Goal: Task Accomplishment & Management: Manage account settings

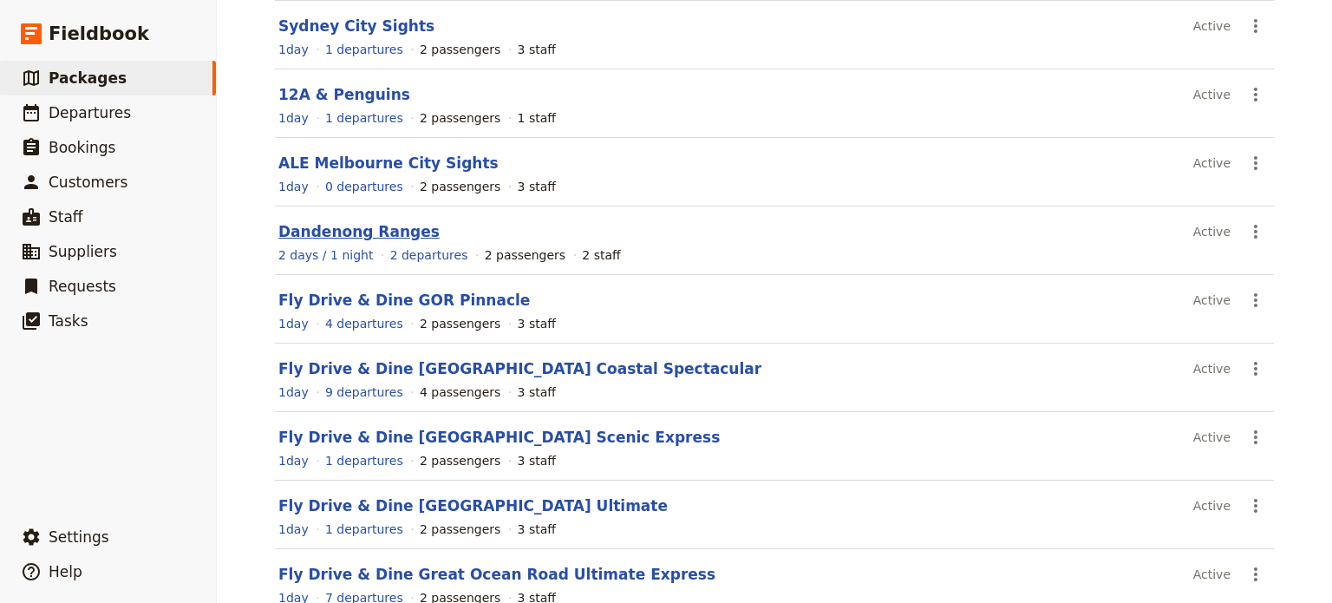
scroll to position [339, 0]
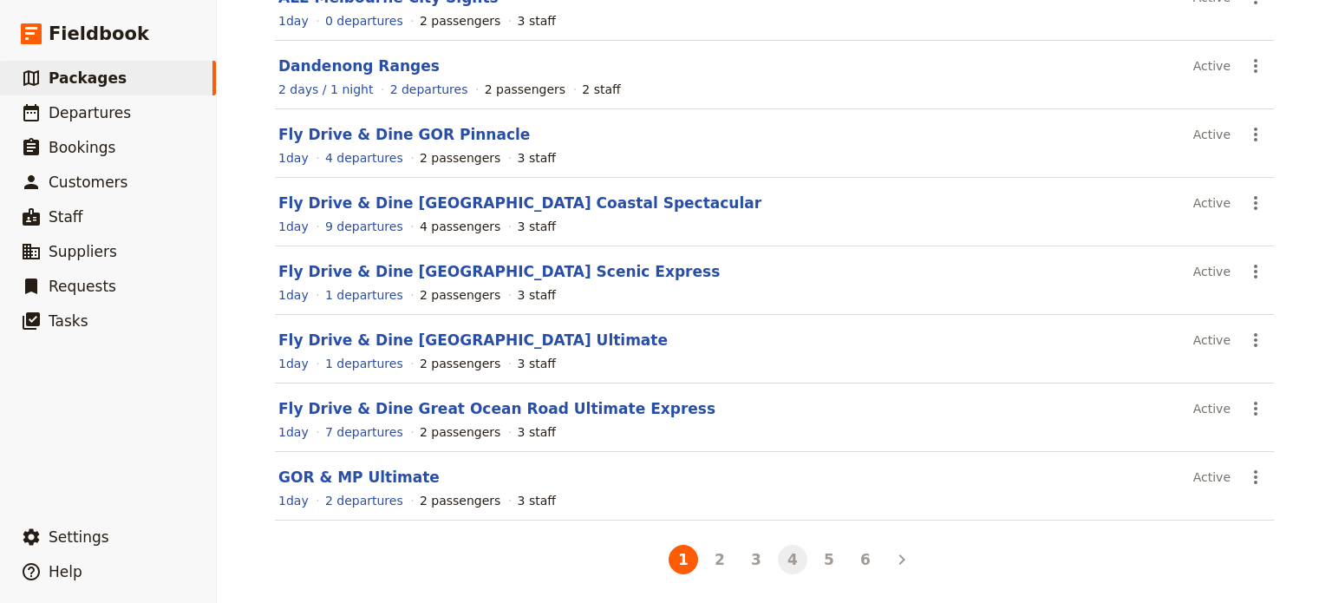
click at [778, 561] on button "4" at bounding box center [792, 559] width 29 height 29
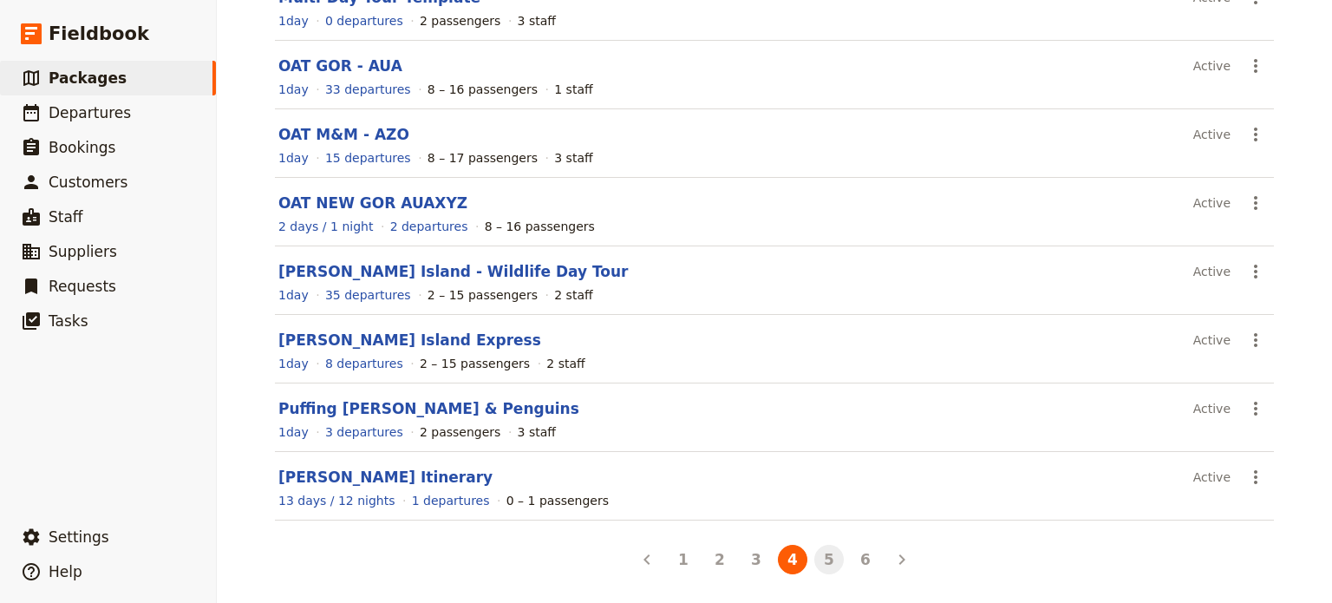
click at [825, 557] on button "5" at bounding box center [828, 559] width 29 height 29
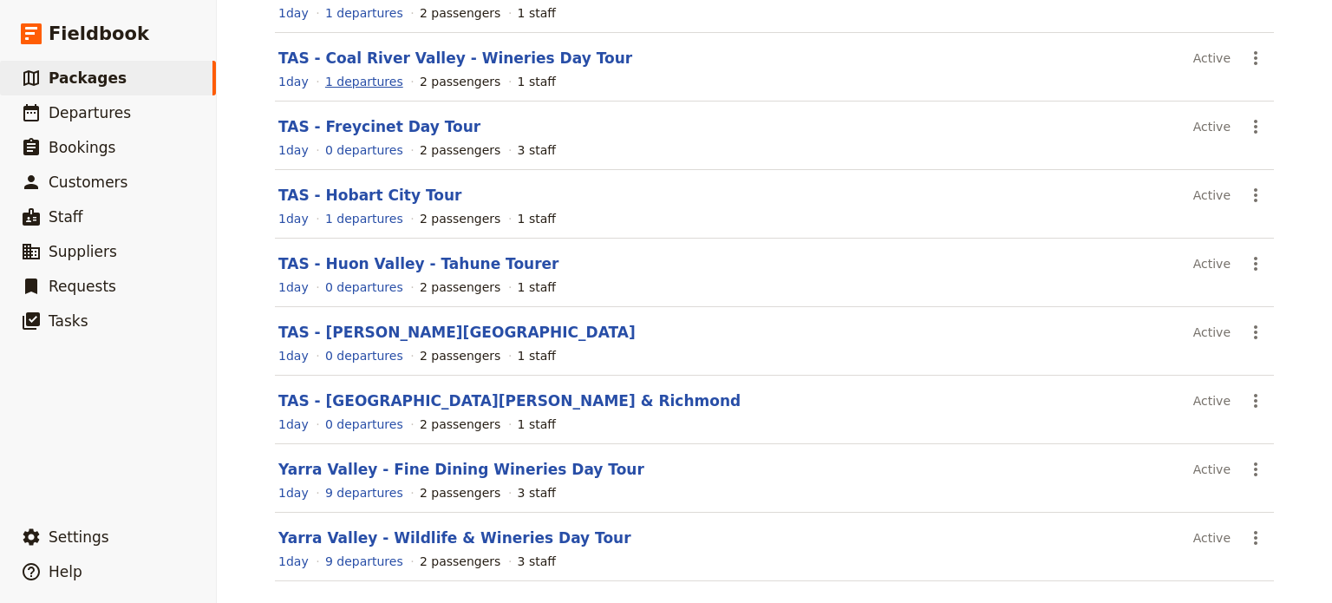
scroll to position [252, 0]
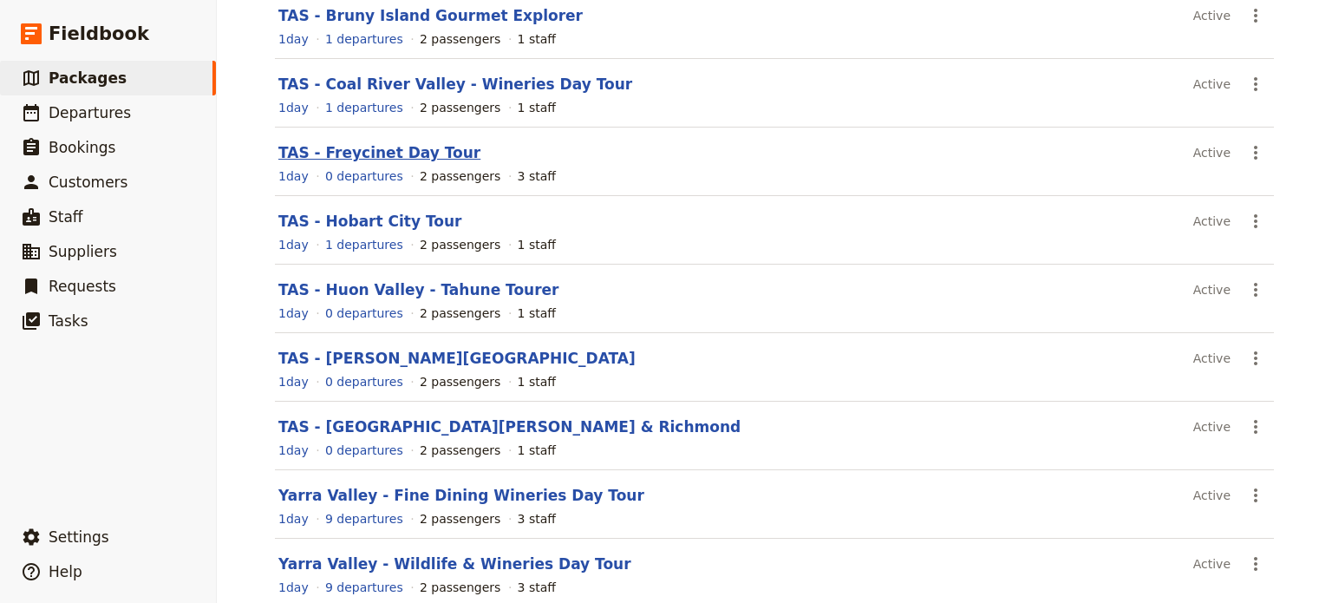
click at [357, 151] on link "TAS - Freycinet Day Tour" at bounding box center [379, 152] width 202 height 17
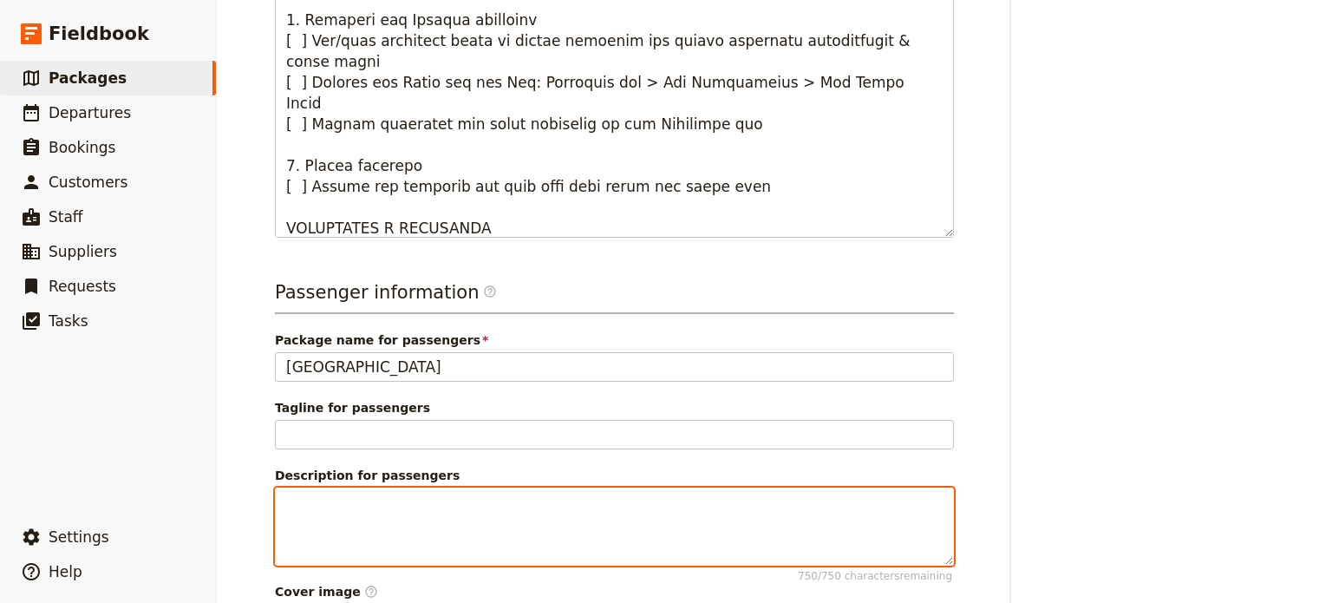
scroll to position [670, 0]
paste textarea "Headlined by Wineglass Bay but covering so much more, Freycinet is one of the s…"
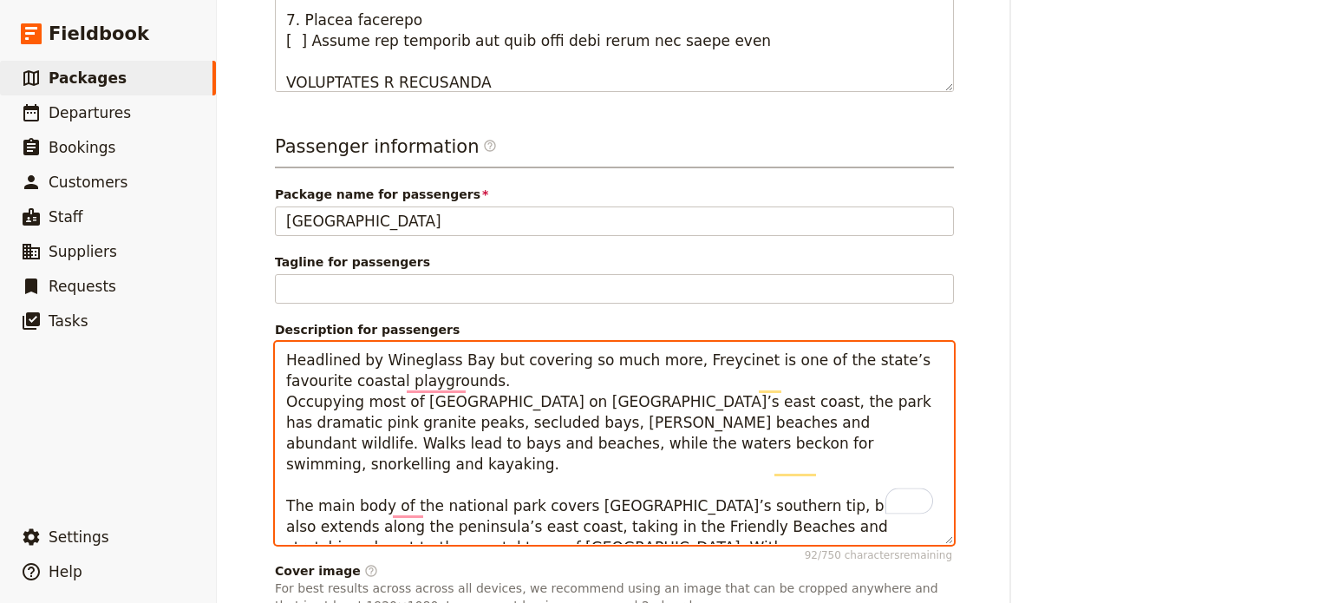
scroll to position [815, 0]
click at [481, 360] on textarea "Headlined by Wineglass Bay but covering so much more, Freycinet is one of the s…" at bounding box center [614, 443] width 679 height 203
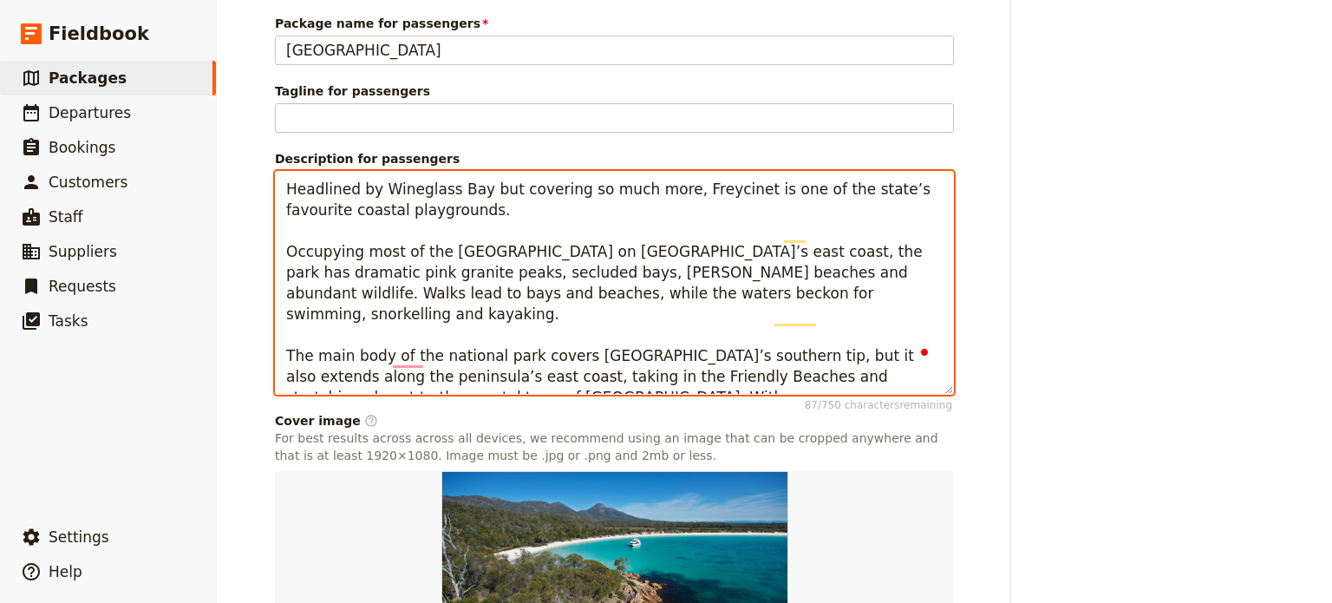
scroll to position [0, 0]
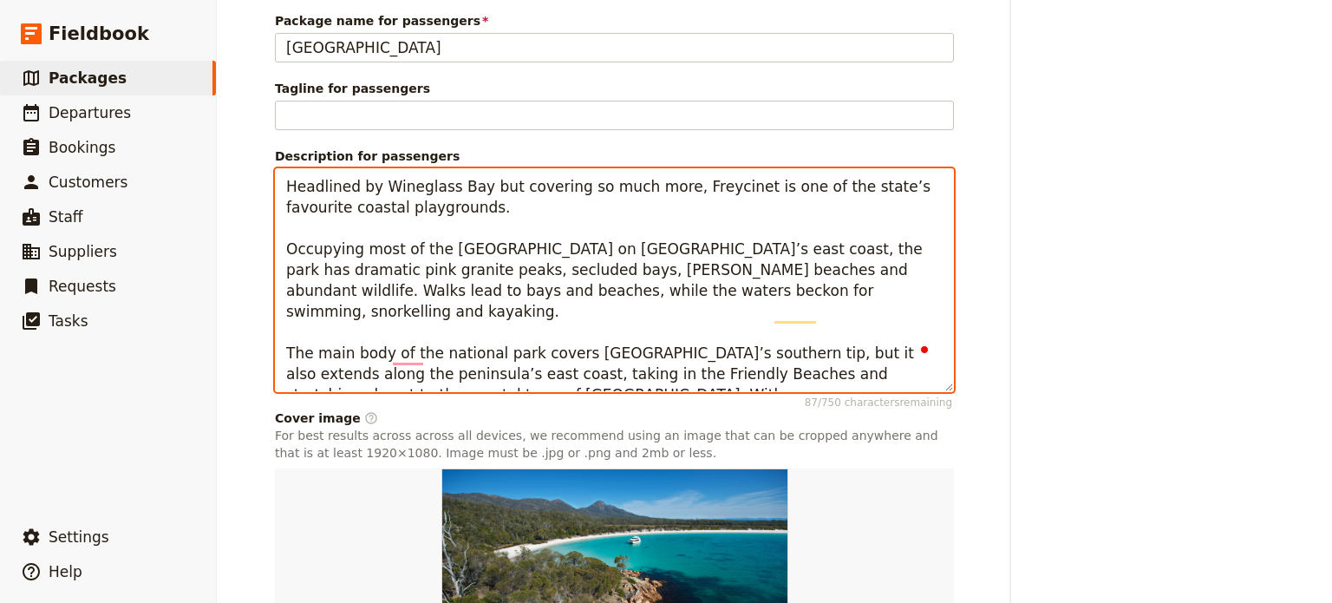
type textarea "Headlined by Wineglass Bay but covering so much more, Freycinet is one of the s…"
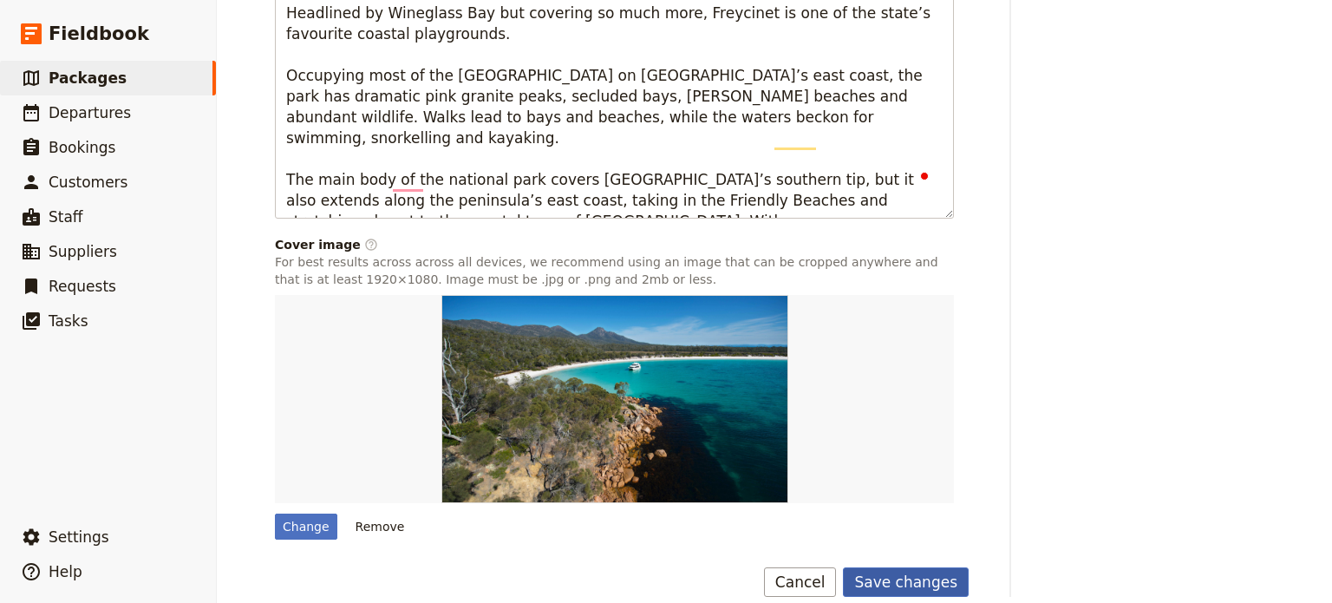
click at [896, 567] on button "Save changes" at bounding box center [906, 581] width 126 height 29
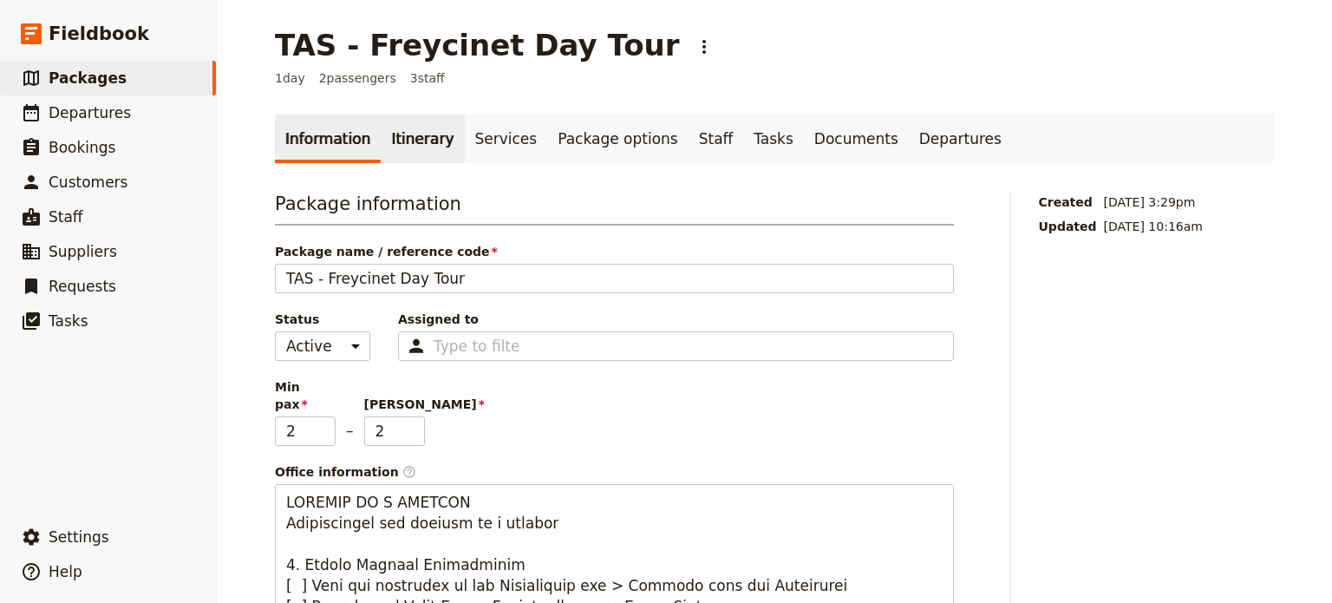
click at [382, 131] on link "Itinerary" at bounding box center [422, 138] width 83 height 49
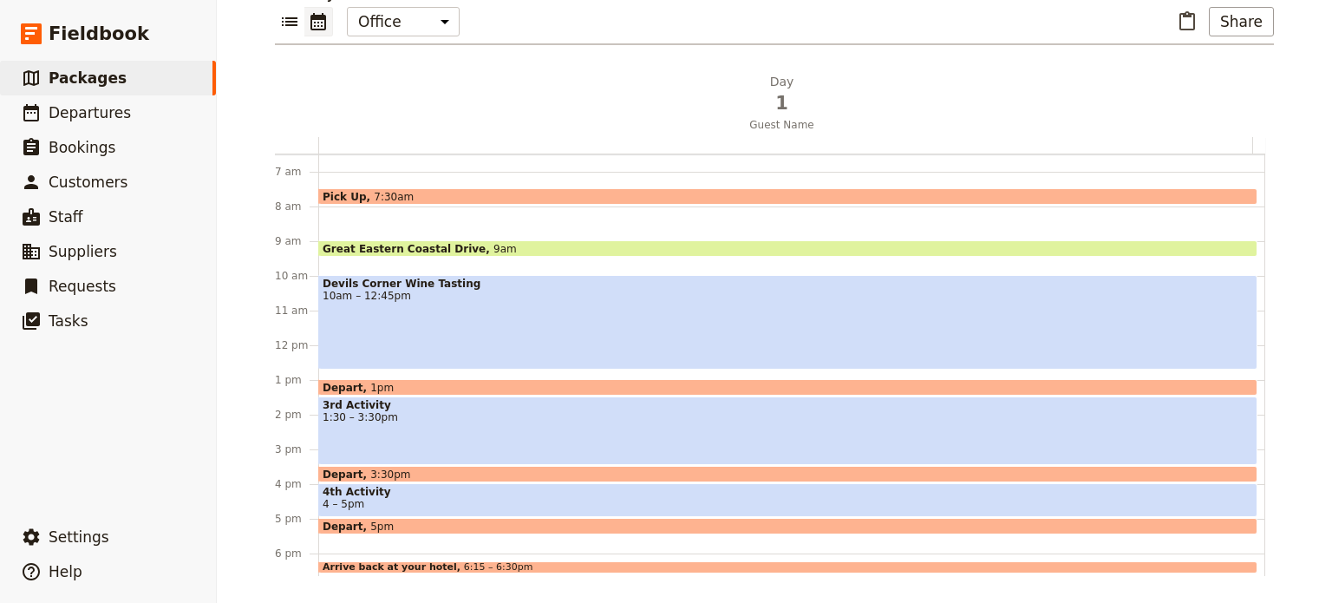
click at [388, 432] on div "3rd Activity 1:30 – 3:30pm" at bounding box center [787, 430] width 939 height 69
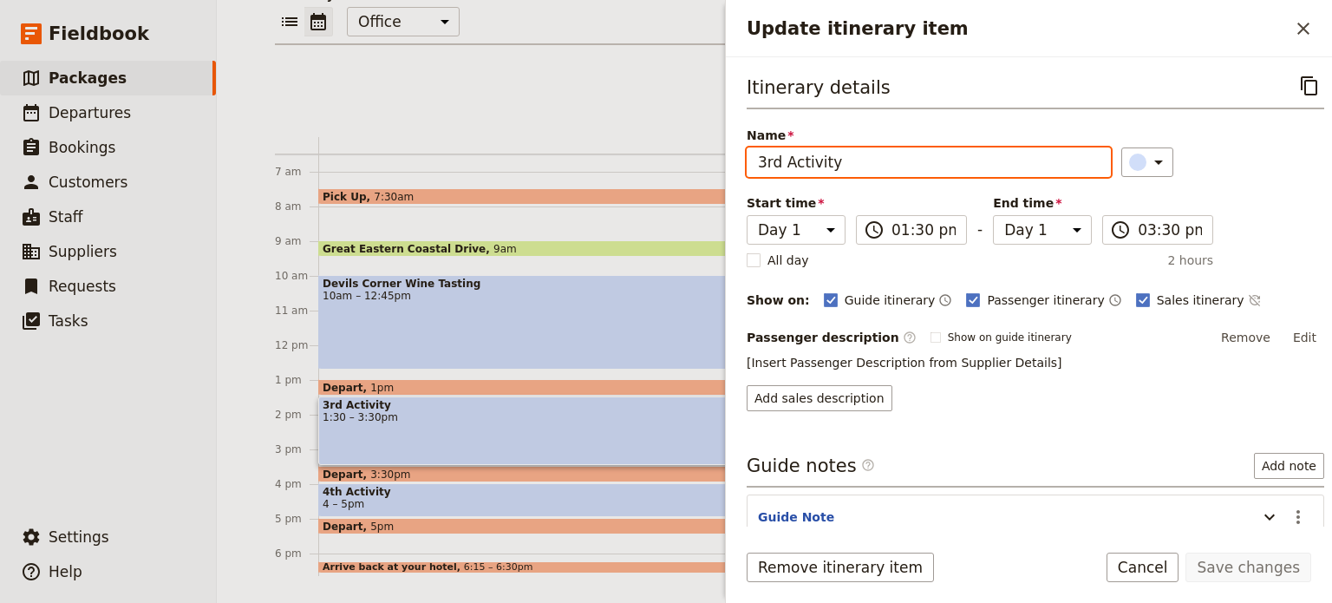
click at [848, 152] on input "3rd Activity" at bounding box center [929, 161] width 364 height 29
drag, startPoint x: 850, startPoint y: 160, endPoint x: 713, endPoint y: 159, distance: 137.1
click at [714, 163] on div "TAS - Freycinet Day Tour ​ 1 day 2 passengers 3 staff Information Itinerary Ser…" at bounding box center [774, 301] width 1115 height 603
type input "WIneglass Bay"
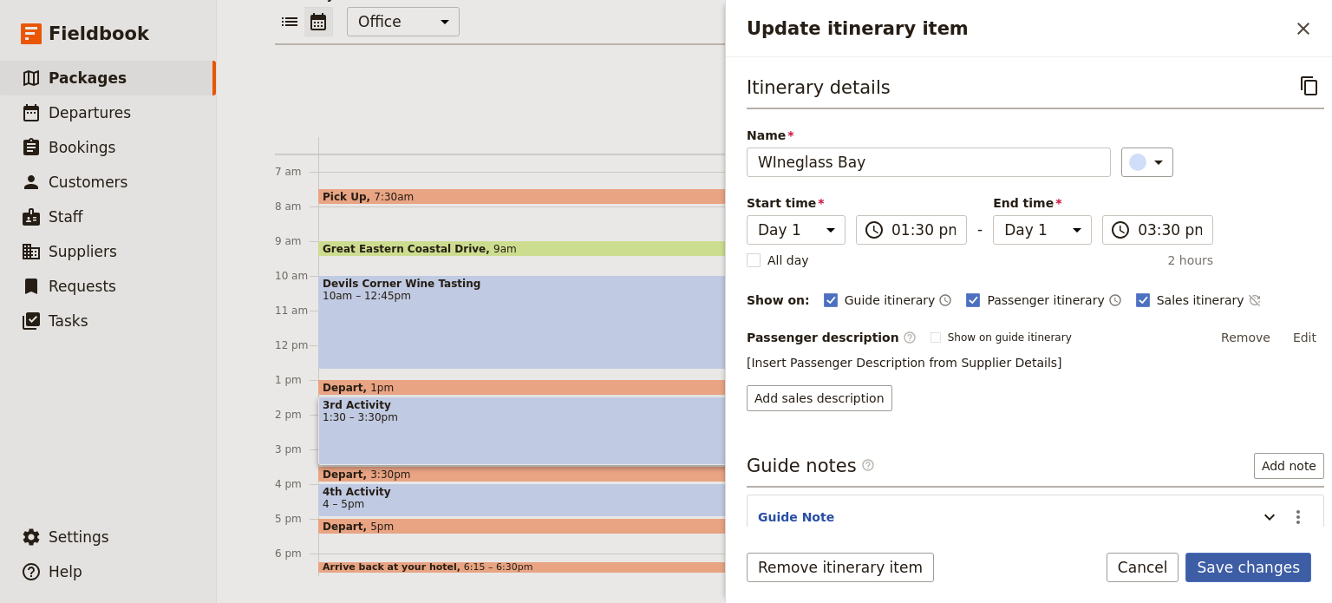
click at [1218, 561] on button "Save changes" at bounding box center [1249, 567] width 126 height 29
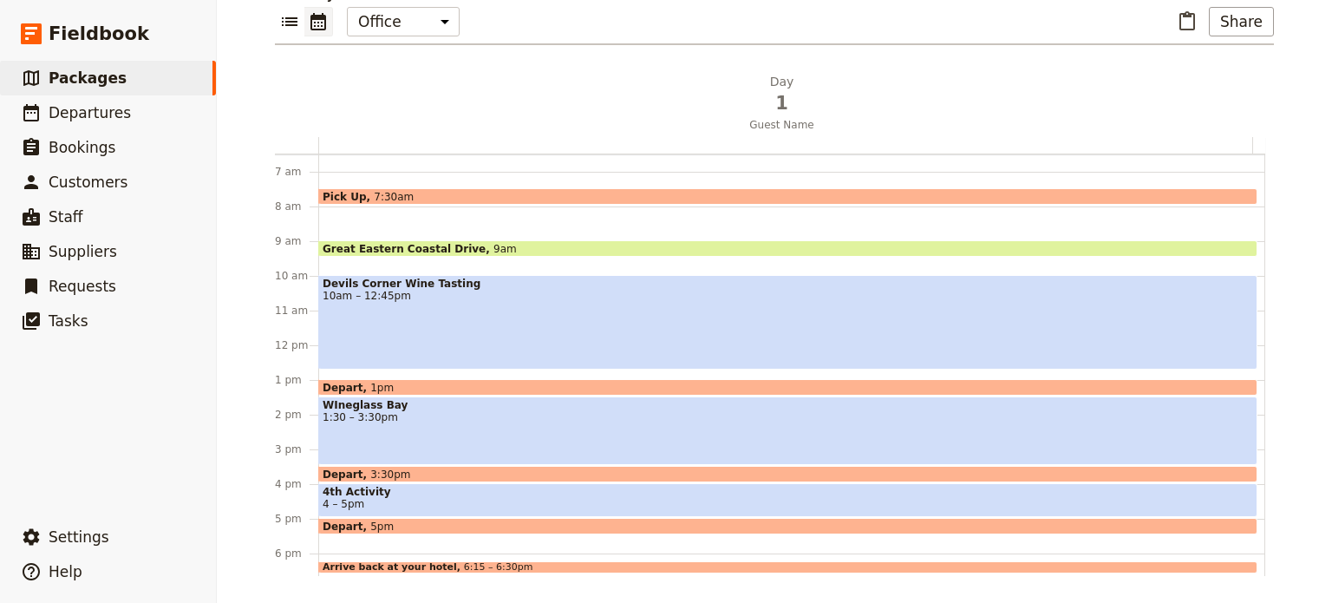
click at [399, 414] on span "1:30 – 3:30pm" at bounding box center [788, 417] width 931 height 12
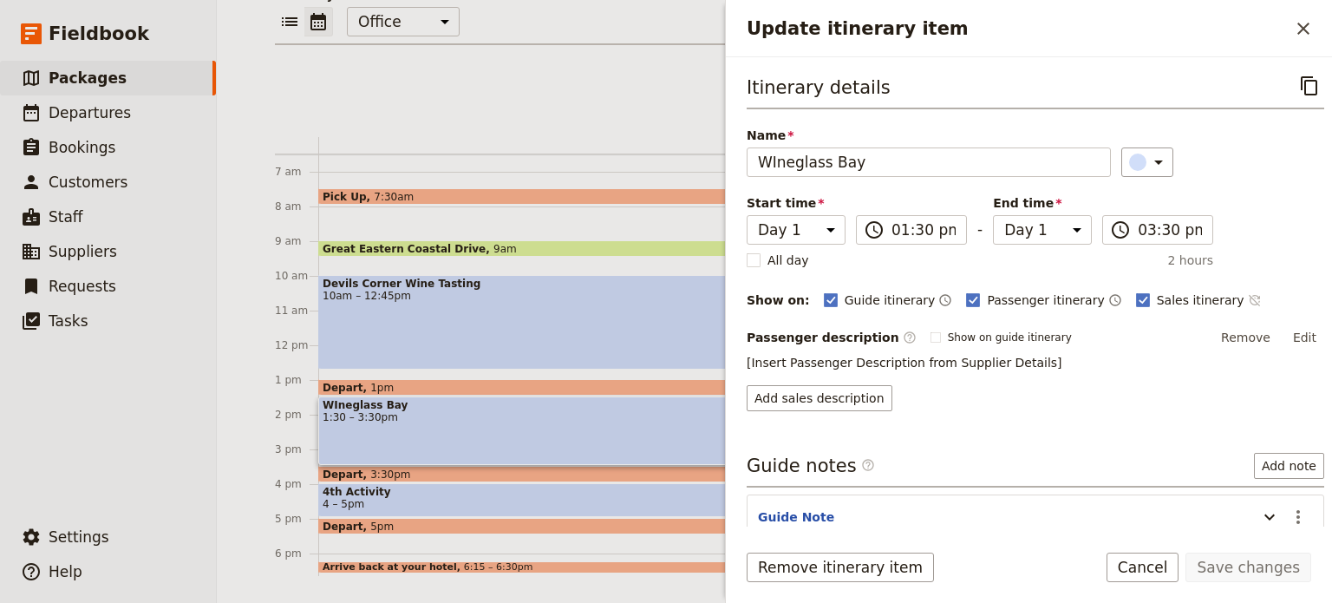
click at [1248, 293] on icon "Time not shown on sales itinerary" at bounding box center [1255, 300] width 14 height 14
click at [1291, 336] on button "Edit" at bounding box center [1305, 337] width 39 height 26
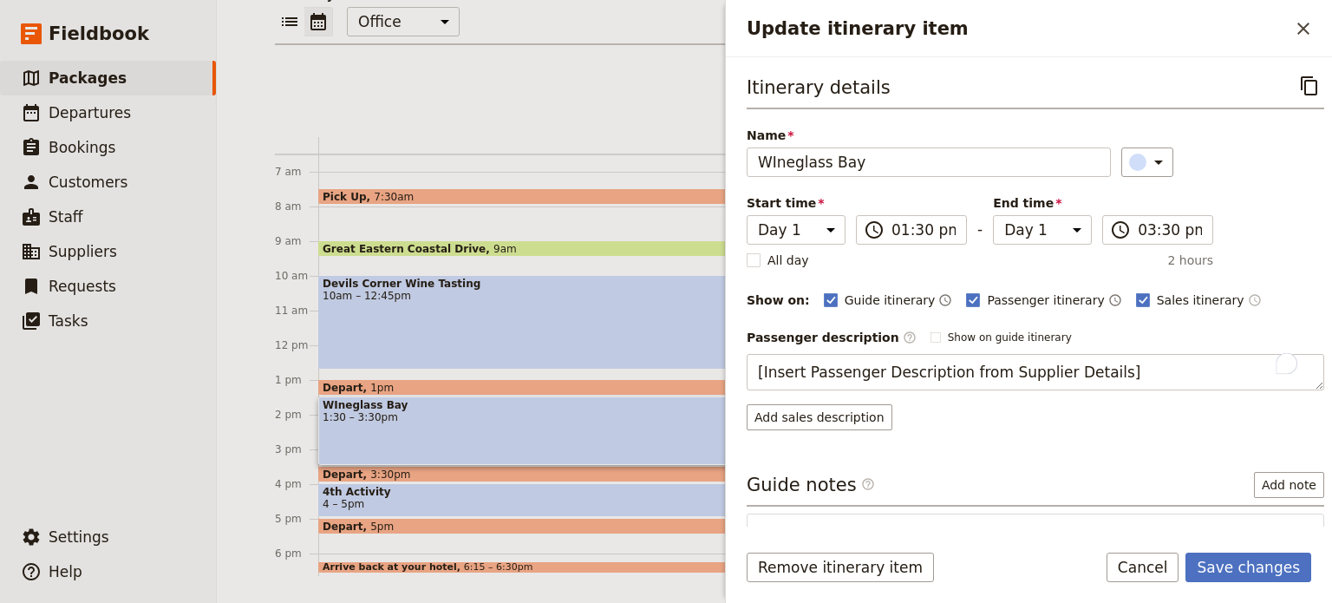
drag, startPoint x: 1120, startPoint y: 369, endPoint x: 686, endPoint y: 387, distance: 434.1
click at [686, 387] on div "TAS - Freycinet Day Tour ​ 1 day 2 passengers 3 staff Information Itinerary Ser…" at bounding box center [774, 301] width 1115 height 603
type textarea "Tasmania’s most famous beach forms a perfect white curve beneath the Hazards mo…"
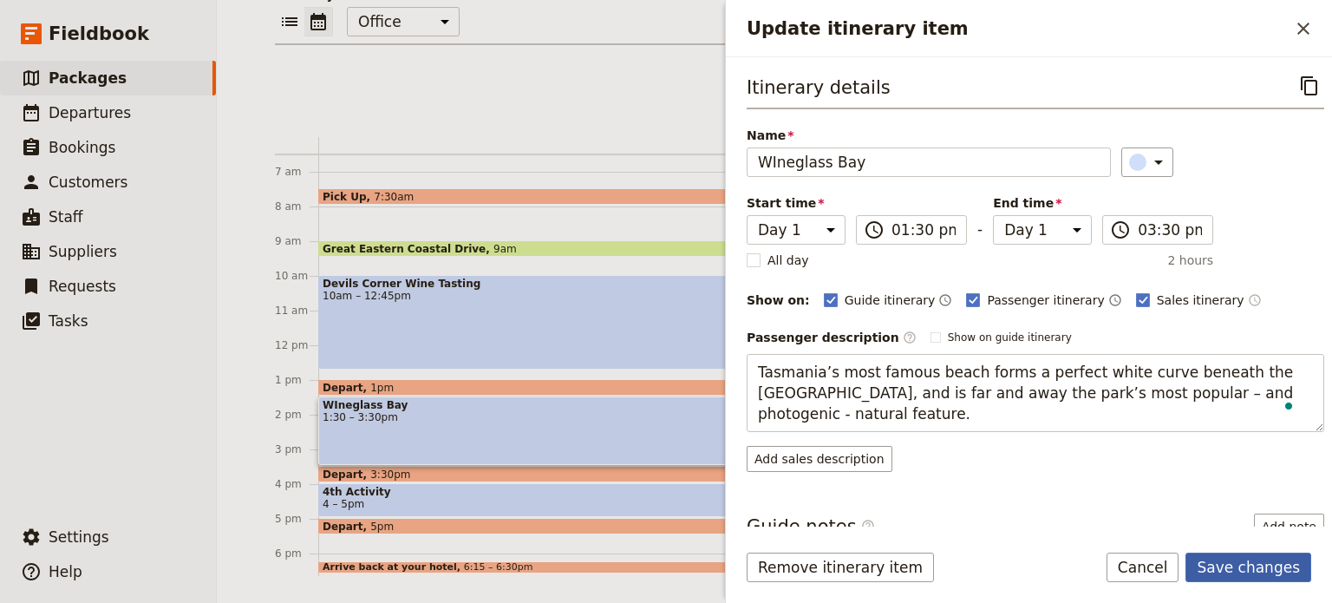
click at [1225, 565] on button "Save changes" at bounding box center [1249, 567] width 126 height 29
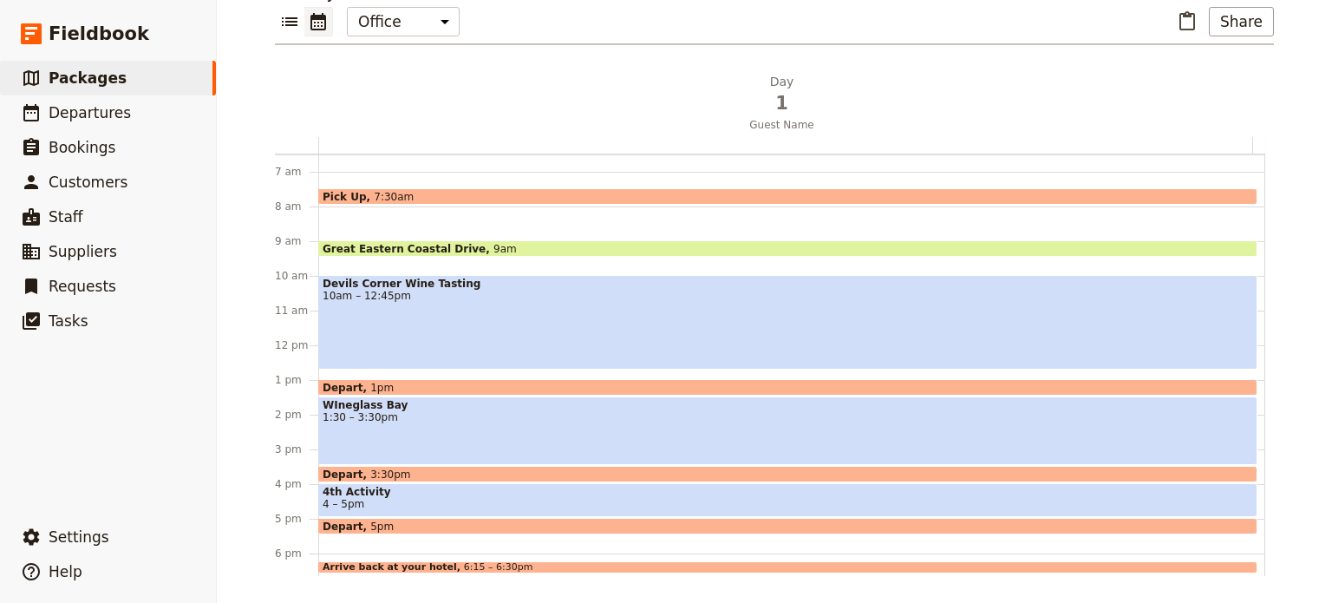
click at [463, 420] on span "1:30 – 3:30pm" at bounding box center [788, 417] width 931 height 12
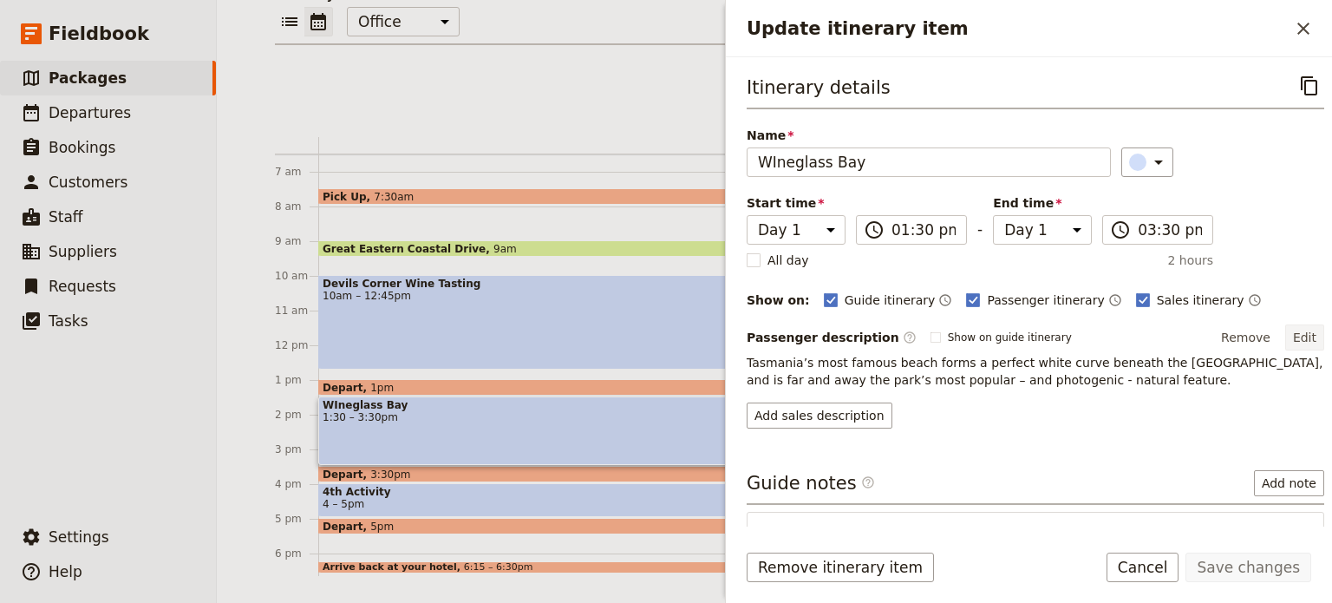
click at [1296, 339] on button "Edit" at bounding box center [1305, 337] width 39 height 26
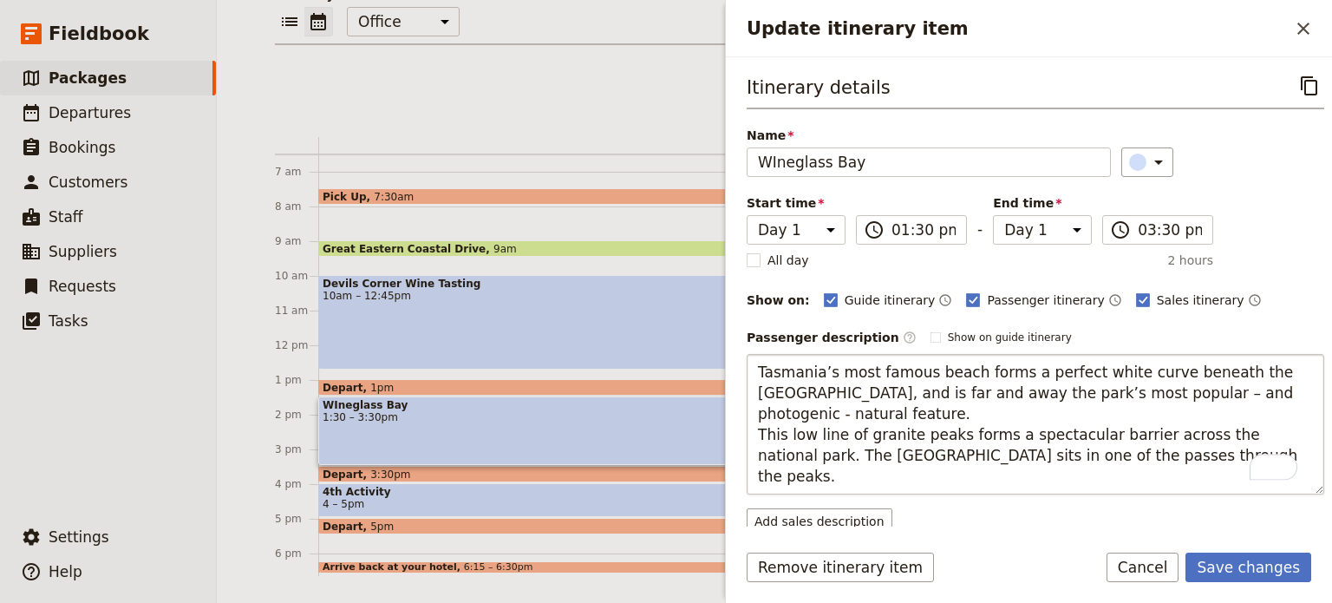
click at [841, 414] on textarea "Tasmania’s most famous beach forms a perfect white curve beneath the Hazards mo…" at bounding box center [1036, 424] width 578 height 141
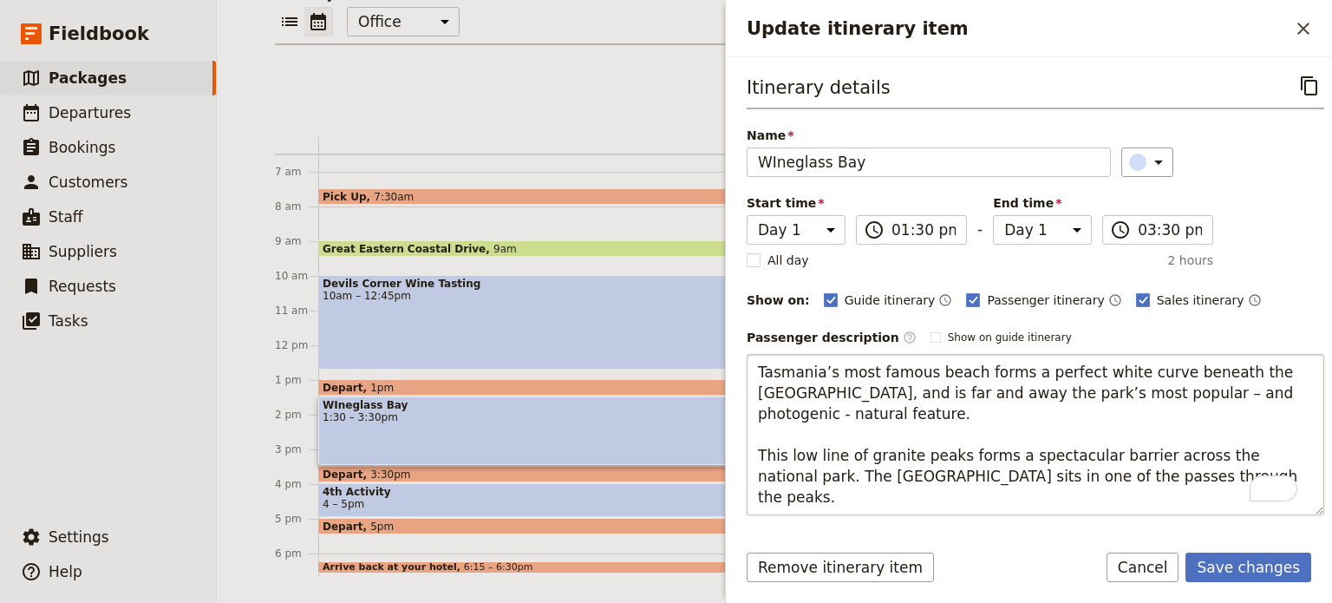
drag, startPoint x: 786, startPoint y: 451, endPoint x: 775, endPoint y: 445, distance: 12.8
click at [775, 445] on textarea "Tasmania’s most famous beach forms a perfect white curve beneath the Hazards mo…" at bounding box center [1036, 434] width 578 height 161
type textarea "Tasmania’s most famous beach forms a perfect white curve beneath the Hazards mo…"
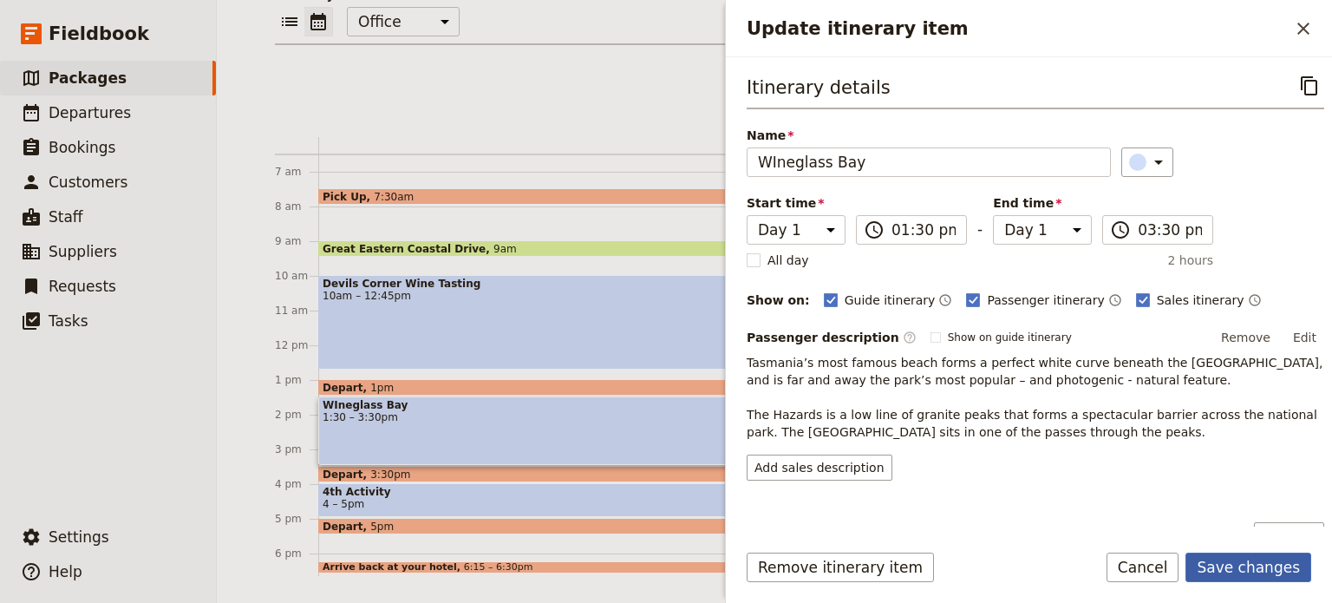
click at [1259, 566] on button "Save changes" at bounding box center [1249, 567] width 126 height 29
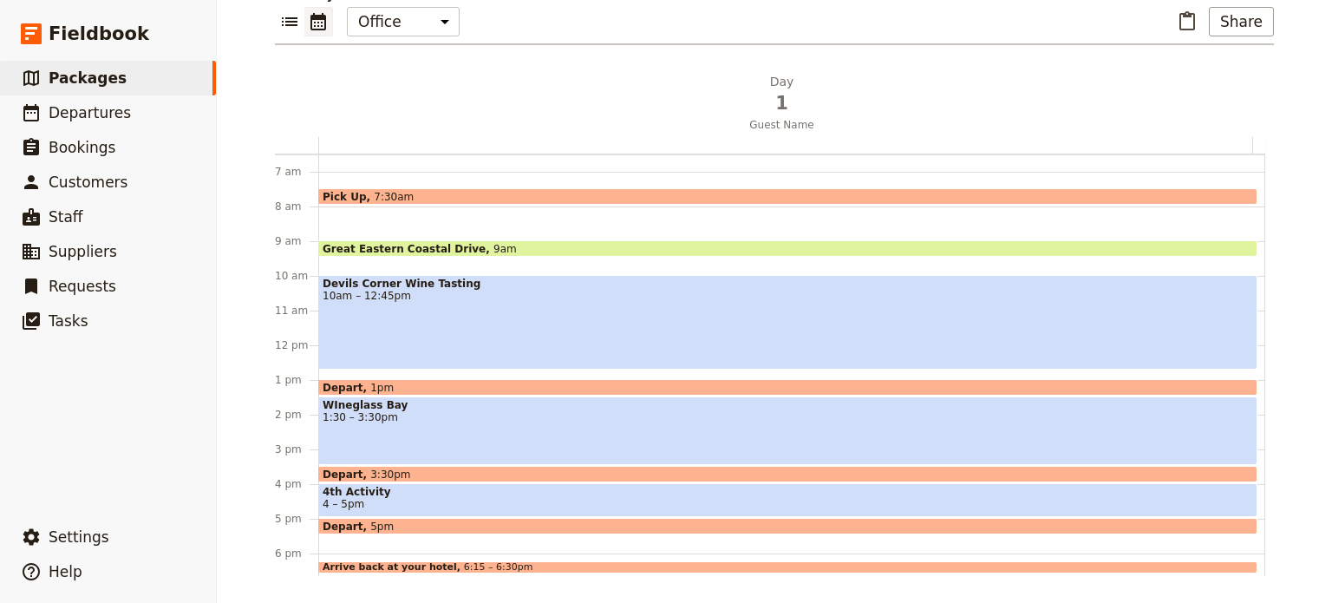
click at [388, 498] on span "4 – 5pm" at bounding box center [788, 504] width 931 height 12
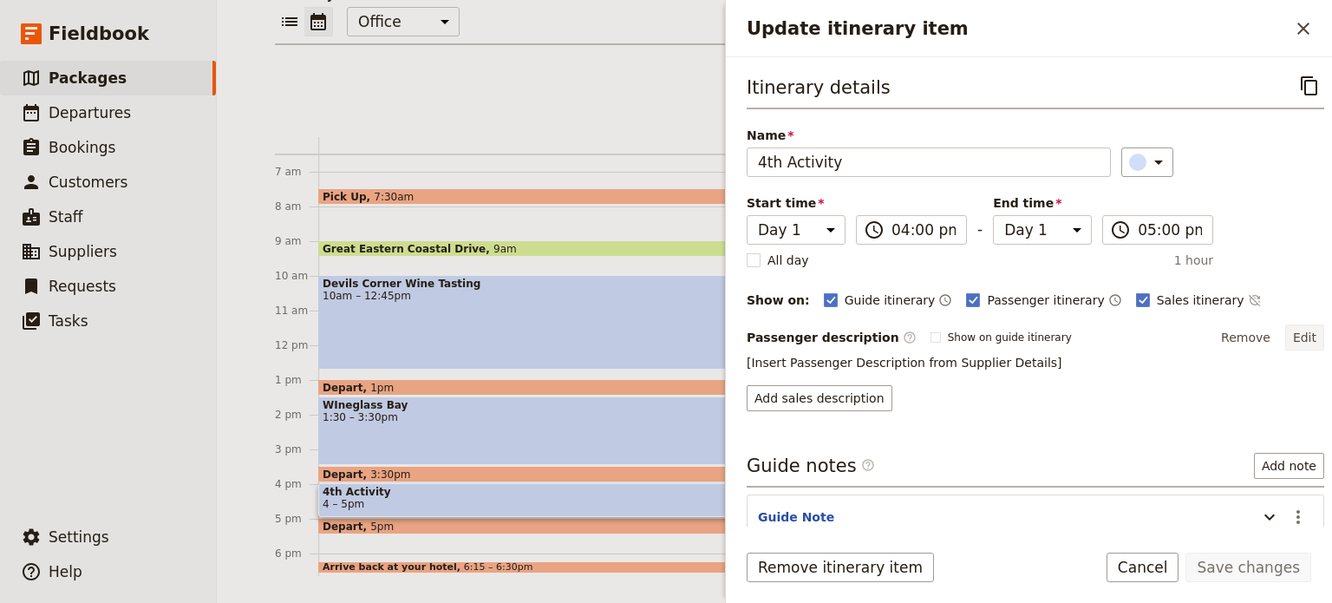
click at [1308, 330] on button "Edit" at bounding box center [1305, 337] width 39 height 26
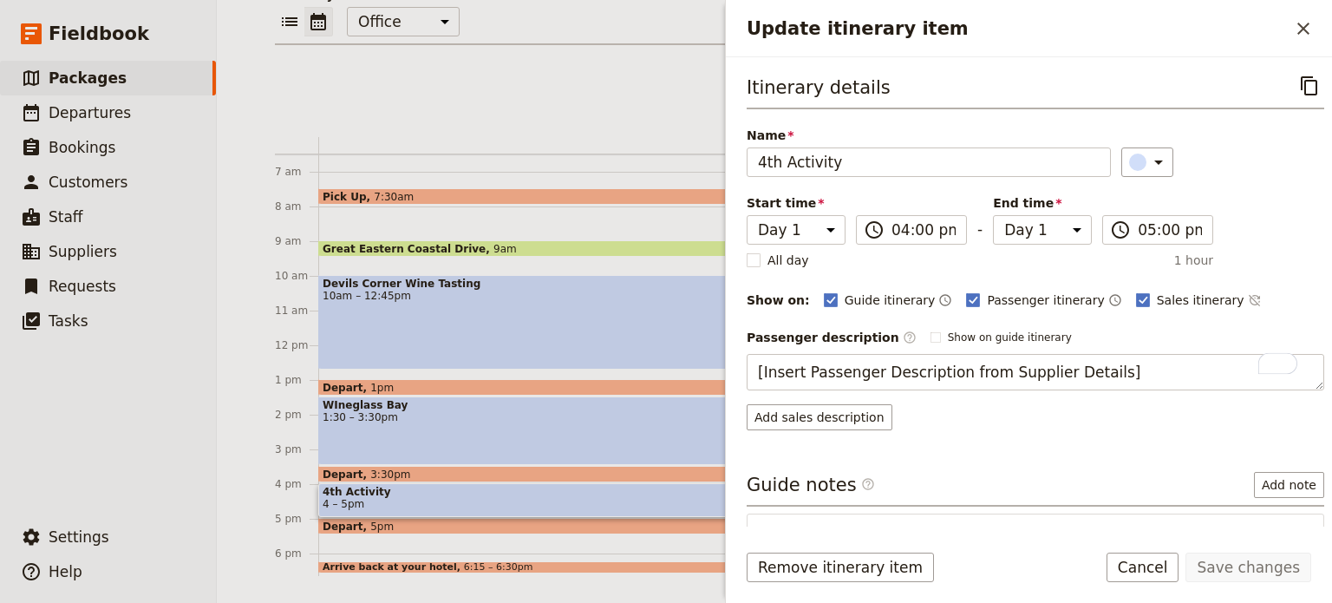
drag, startPoint x: 1134, startPoint y: 367, endPoint x: 679, endPoint y: 376, distance: 454.6
click at [679, 376] on div "TAS - Freycinet Day Tour ​ 1 day 2 passengers 3 staff Information Itinerary Ser…" at bounding box center [774, 301] width 1115 height 603
type textarea "This lighthouse-topped cape ringed by a boardwalk gives easy glimpses into Wine…"
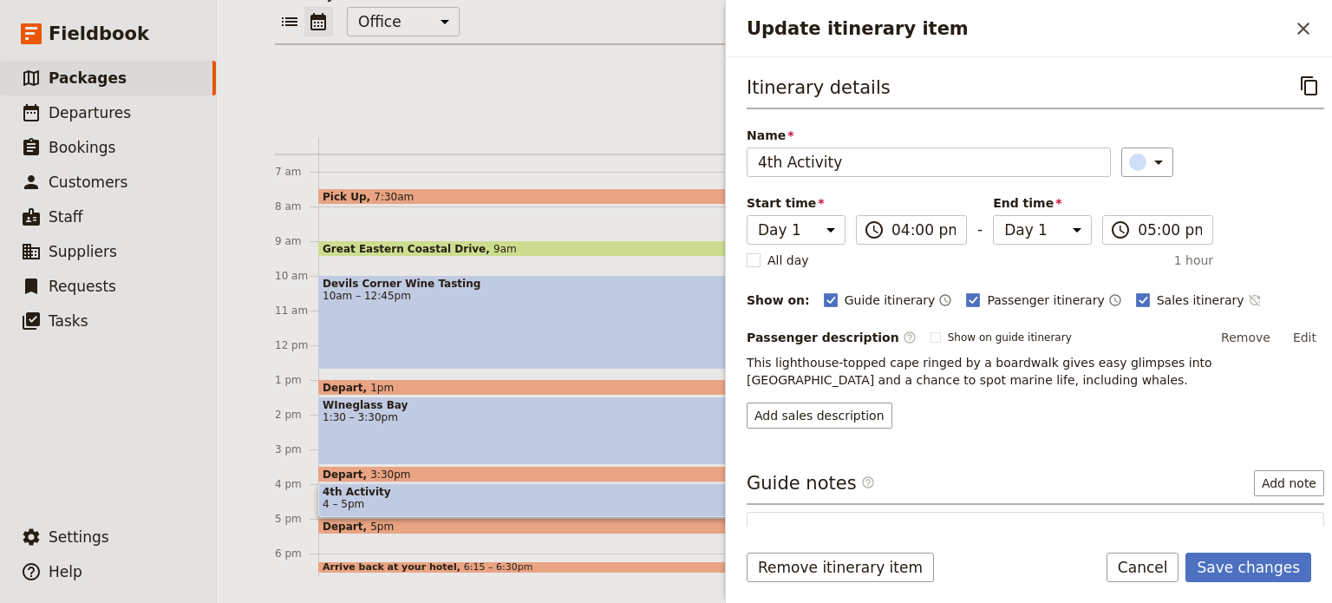
click at [1248, 297] on icon "Time not shown on sales itinerary" at bounding box center [1255, 300] width 14 height 14
drag, startPoint x: 929, startPoint y: 172, endPoint x: 493, endPoint y: 147, distance: 437.0
click at [493, 147] on div "TAS - Freycinet Day Tour ​ 1 day 2 passengers 3 staff Information Itinerary Ser…" at bounding box center [774, 301] width 1115 height 603
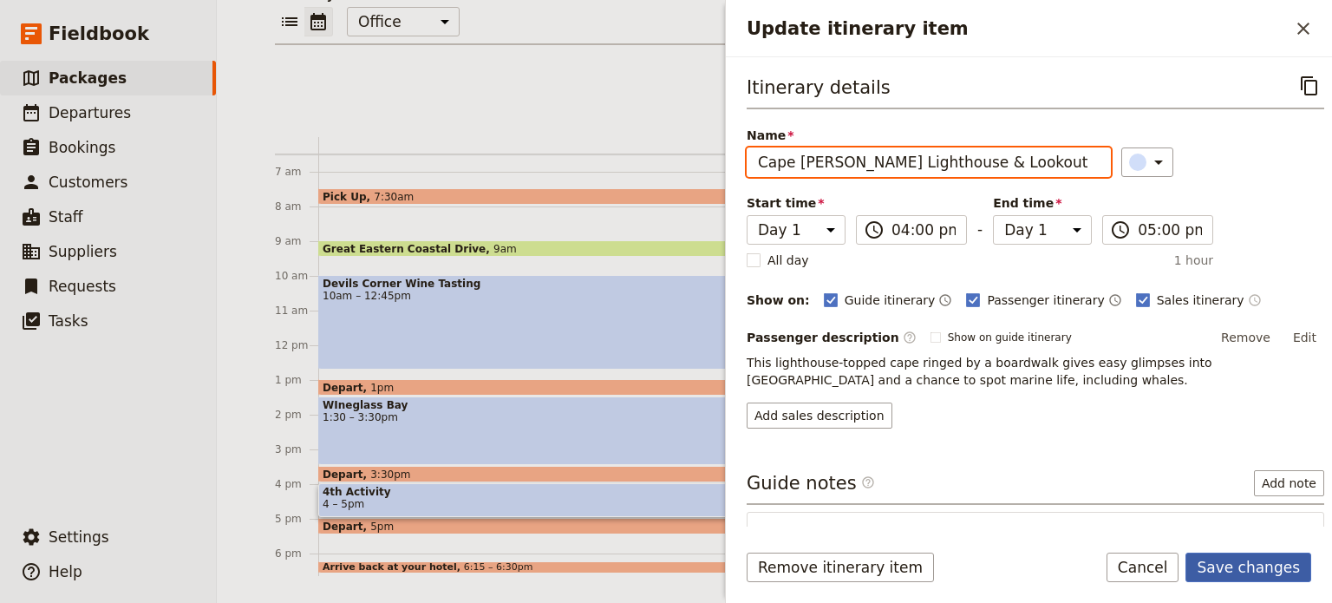
type input "Cape [PERSON_NAME] Lighthouse & Lookout"
click at [1230, 564] on button "Save changes" at bounding box center [1249, 567] width 126 height 29
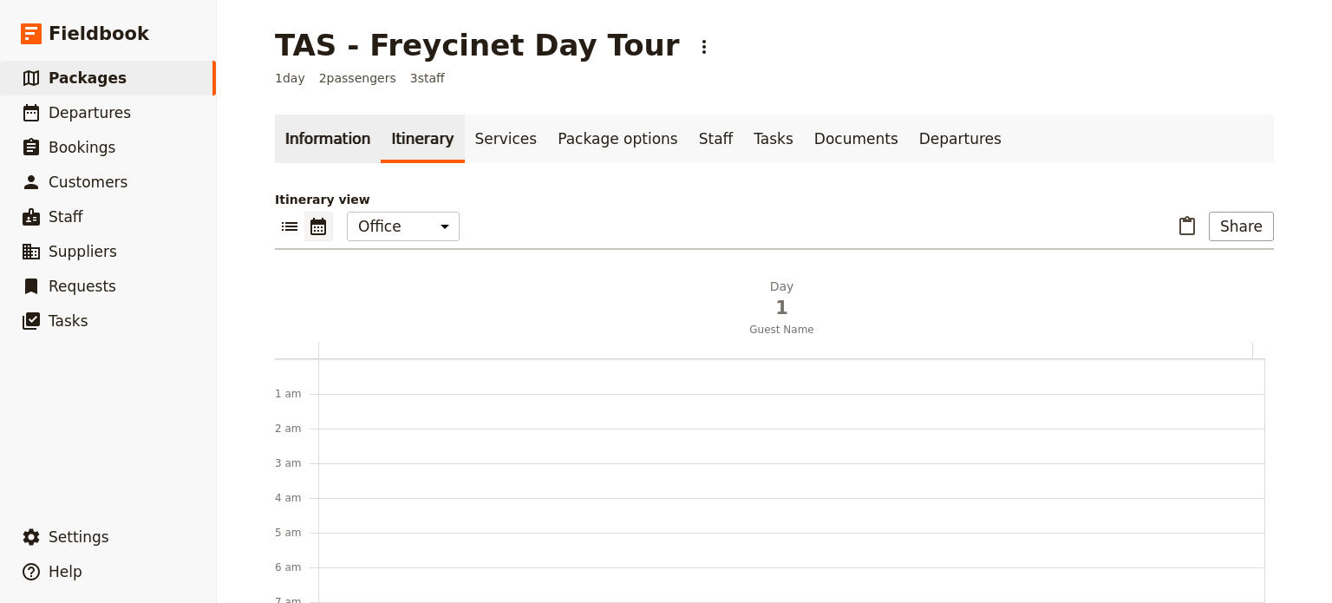
click at [298, 142] on link "Information" at bounding box center [328, 138] width 106 height 49
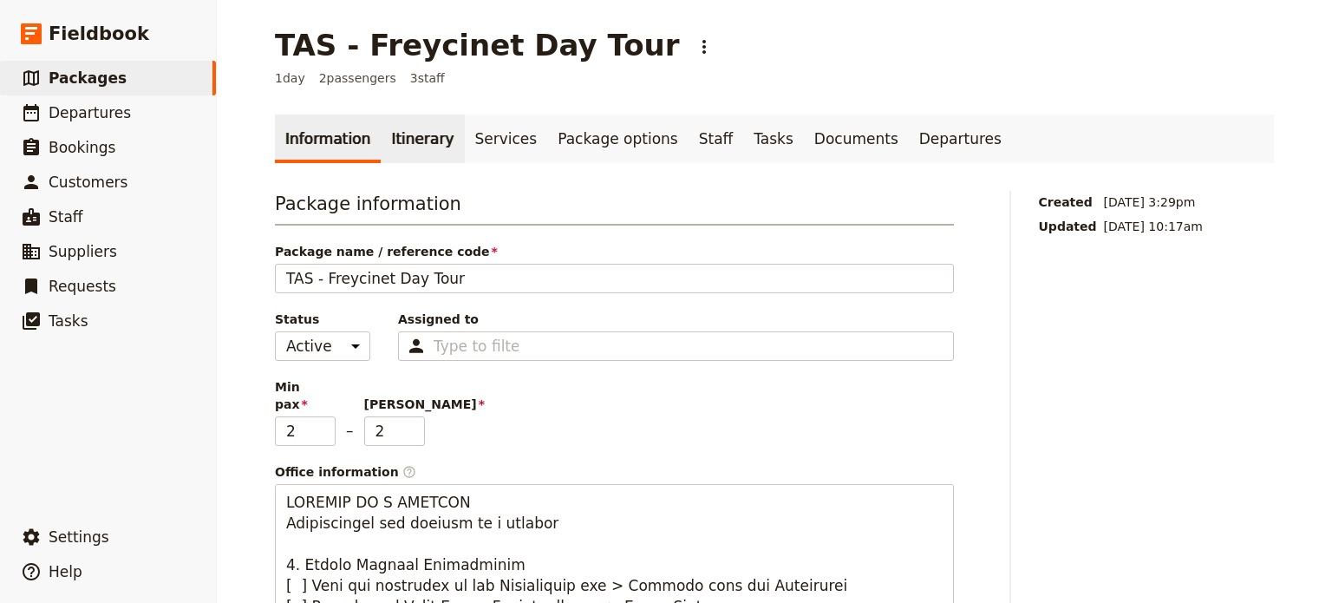
click at [402, 135] on link "Itinerary" at bounding box center [422, 138] width 83 height 49
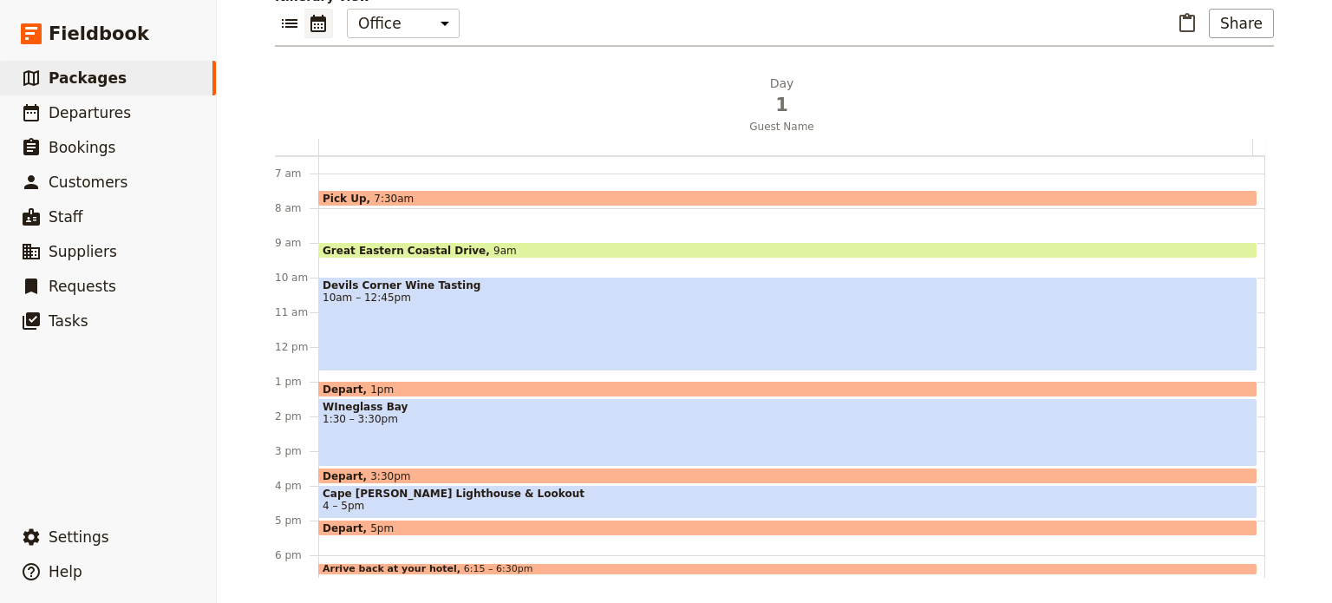
scroll to position [205, 0]
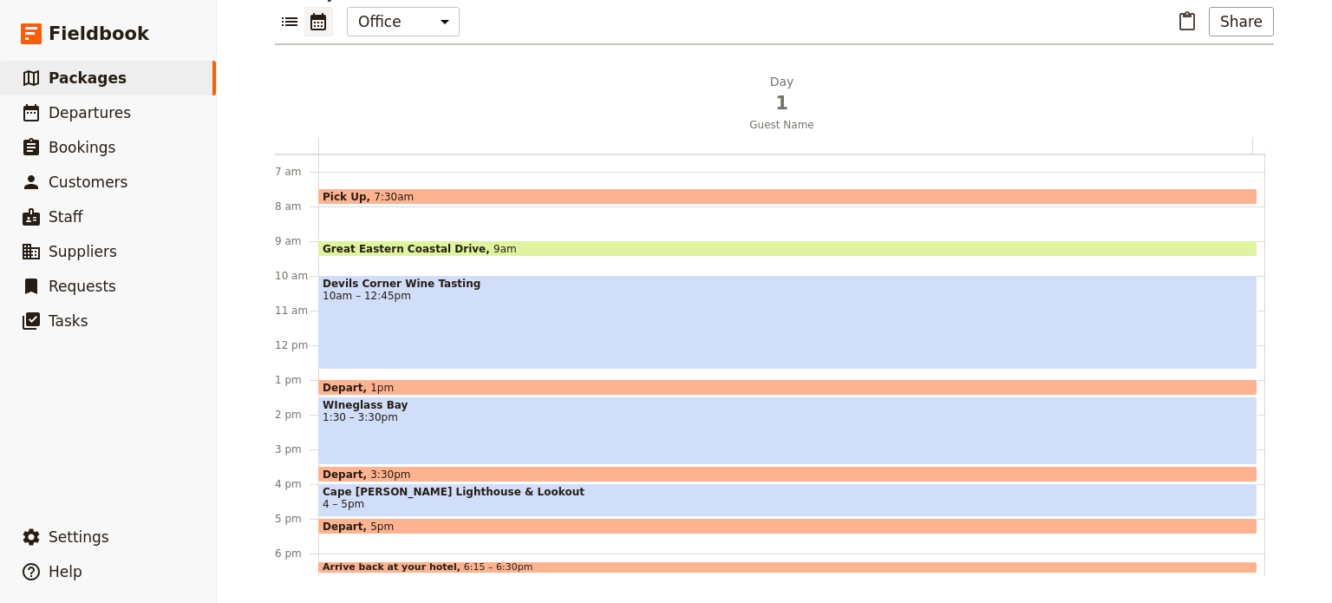
click at [478, 499] on span "4 – 5pm" at bounding box center [788, 504] width 931 height 12
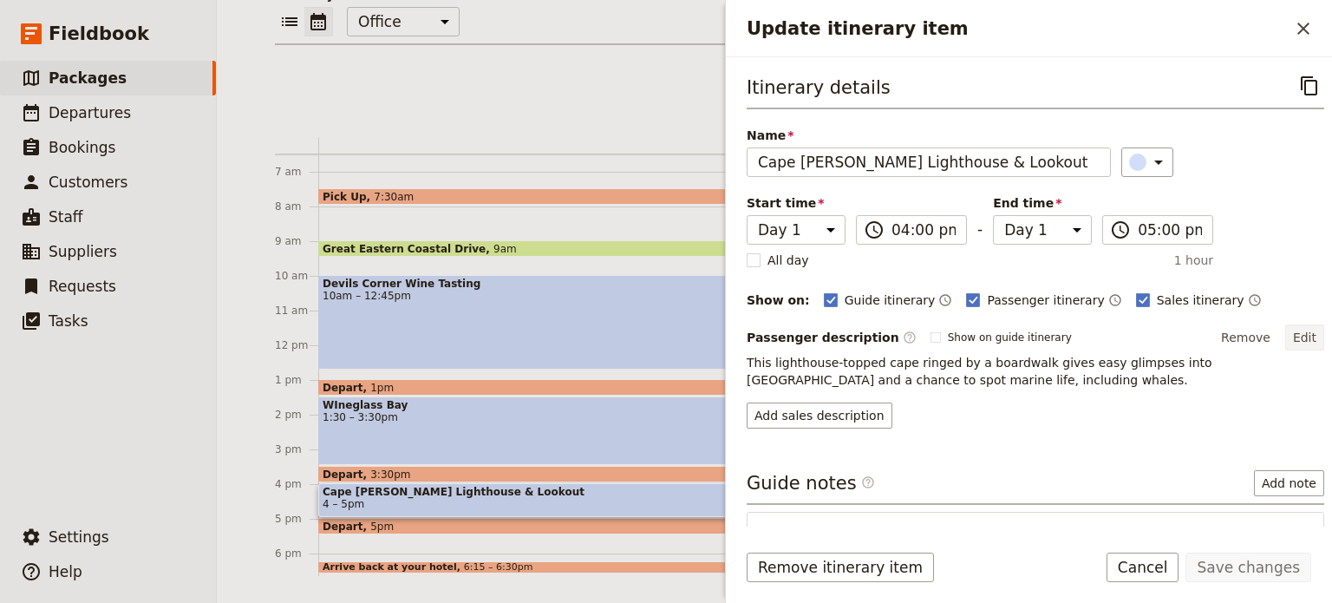
click at [1291, 336] on button "Edit" at bounding box center [1305, 337] width 39 height 26
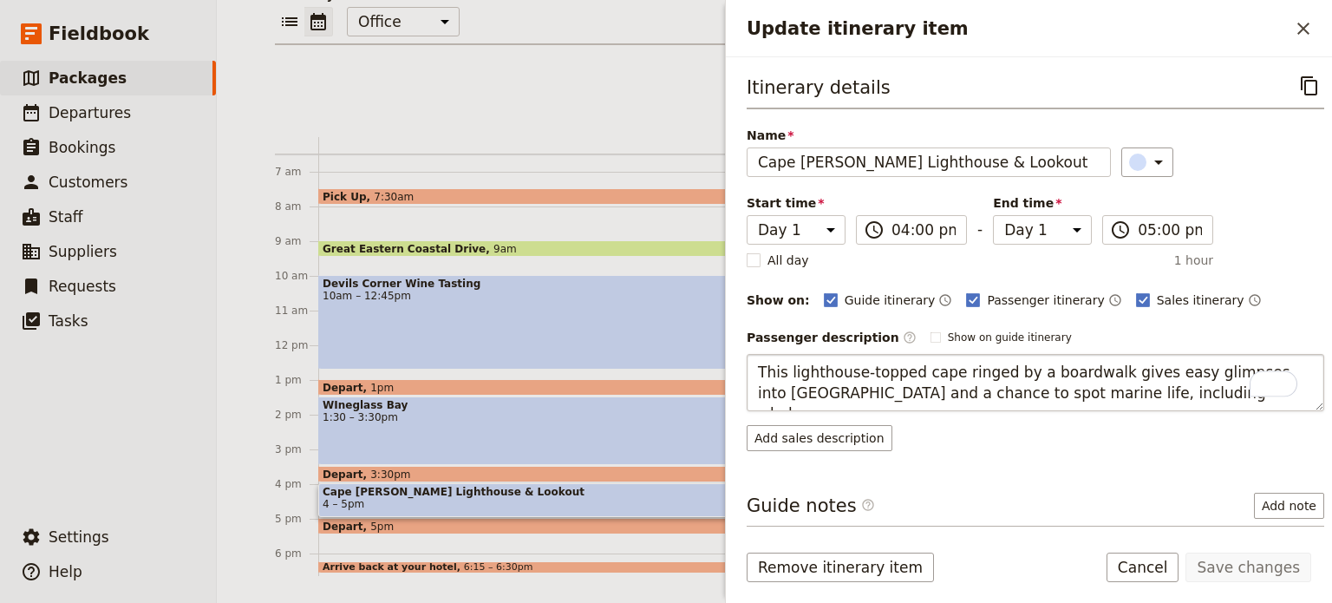
click at [1207, 391] on textarea "This lighthouse-topped cape ringed by a boardwalk gives easy glimpses into Wine…" at bounding box center [1036, 382] width 578 height 57
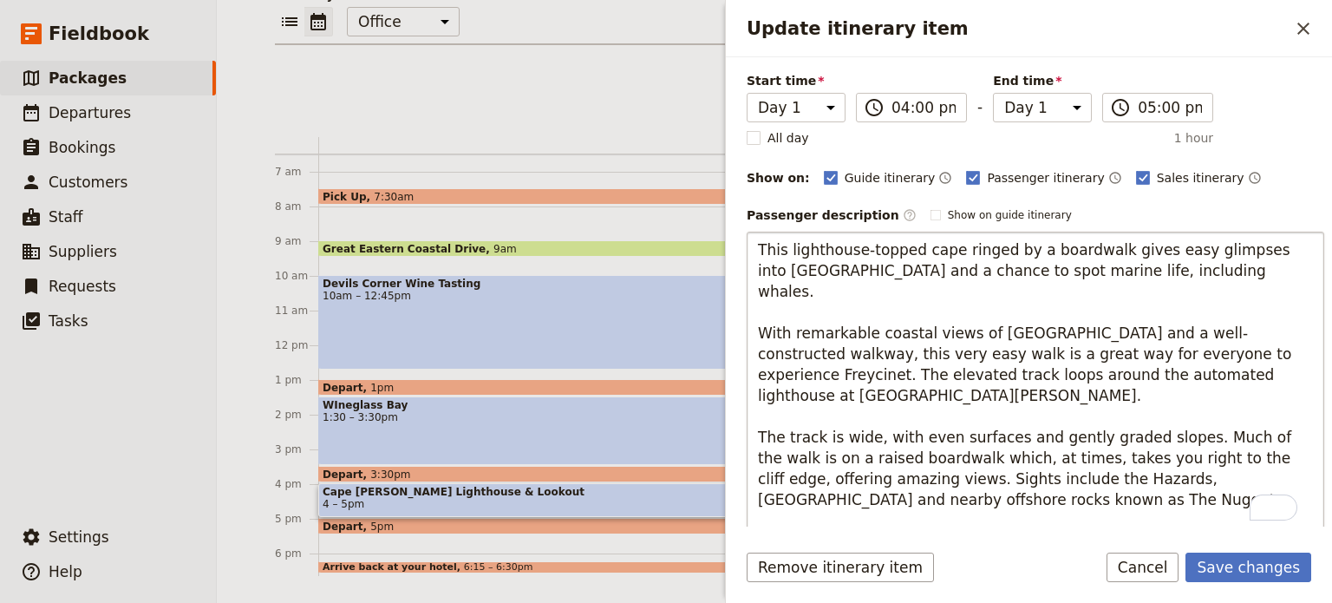
scroll to position [129, 0]
drag, startPoint x: 1096, startPoint y: 273, endPoint x: 677, endPoint y: 246, distance: 420.7
click at [677, 246] on div "TAS - Freycinet Day Tour ​ 1 day 2 passengers 3 staff Information Itinerary Ser…" at bounding box center [774, 301] width 1115 height 603
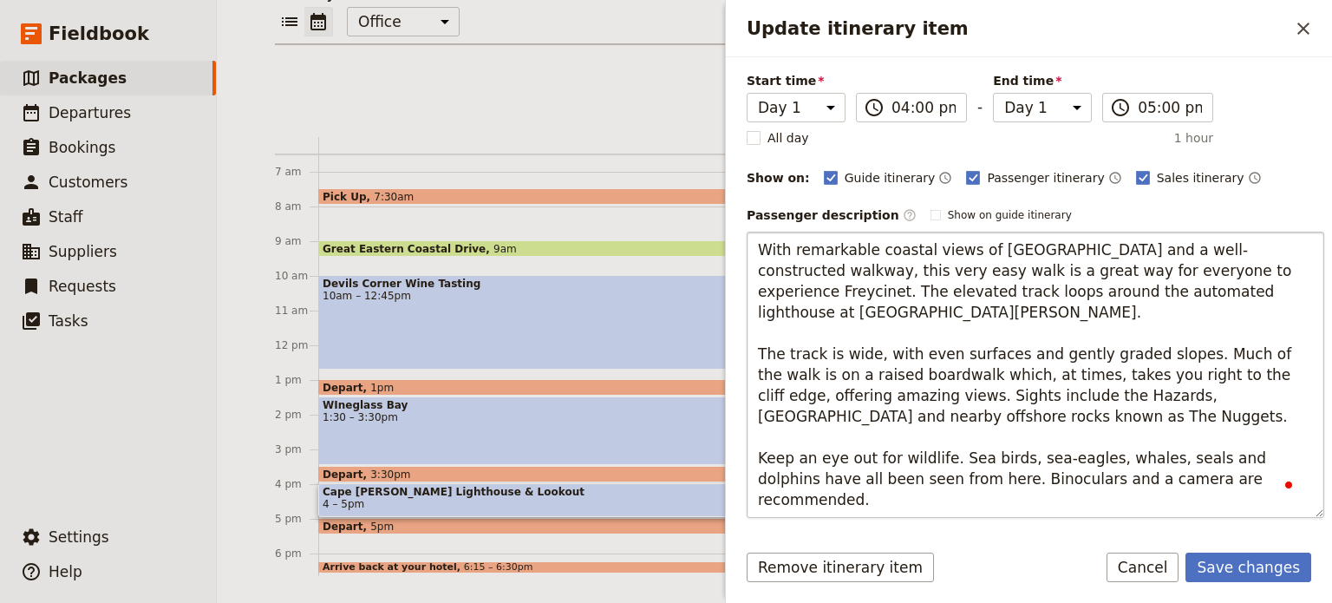
click at [760, 290] on textarea "With remarkable coastal views of [GEOGRAPHIC_DATA] and a well-constructed walkw…" at bounding box center [1036, 375] width 578 height 286
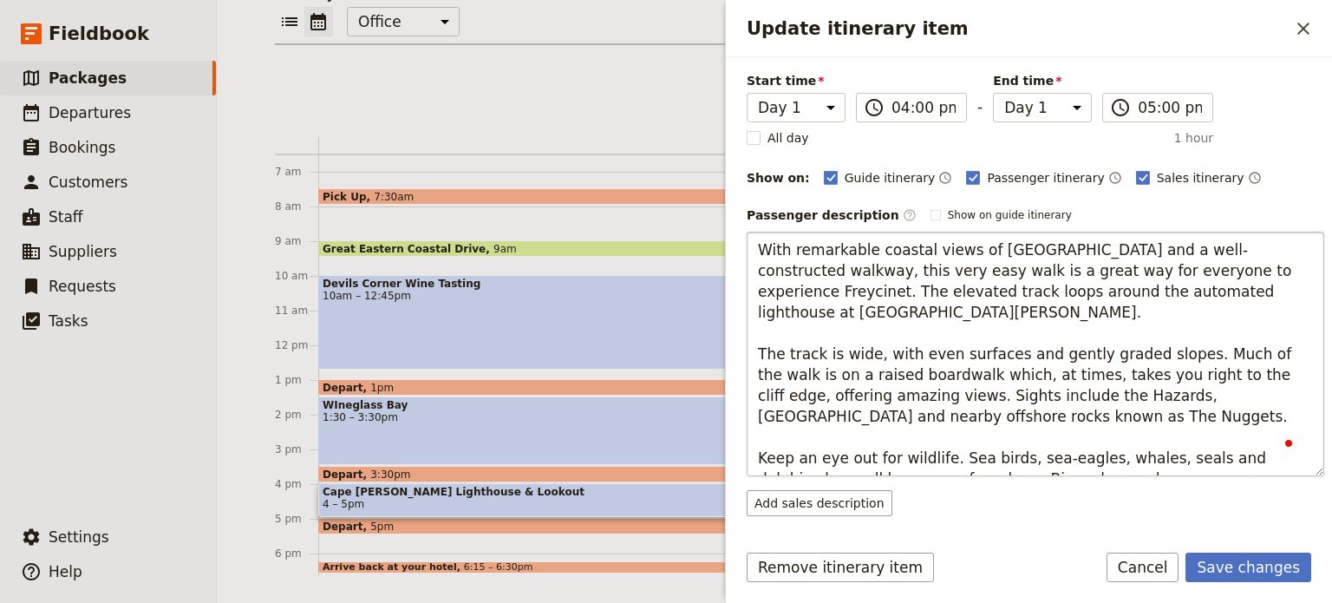
click at [1233, 468] on textarea "With remarkable coastal views of [GEOGRAPHIC_DATA] and a well-constructed walkw…" at bounding box center [1036, 354] width 578 height 245
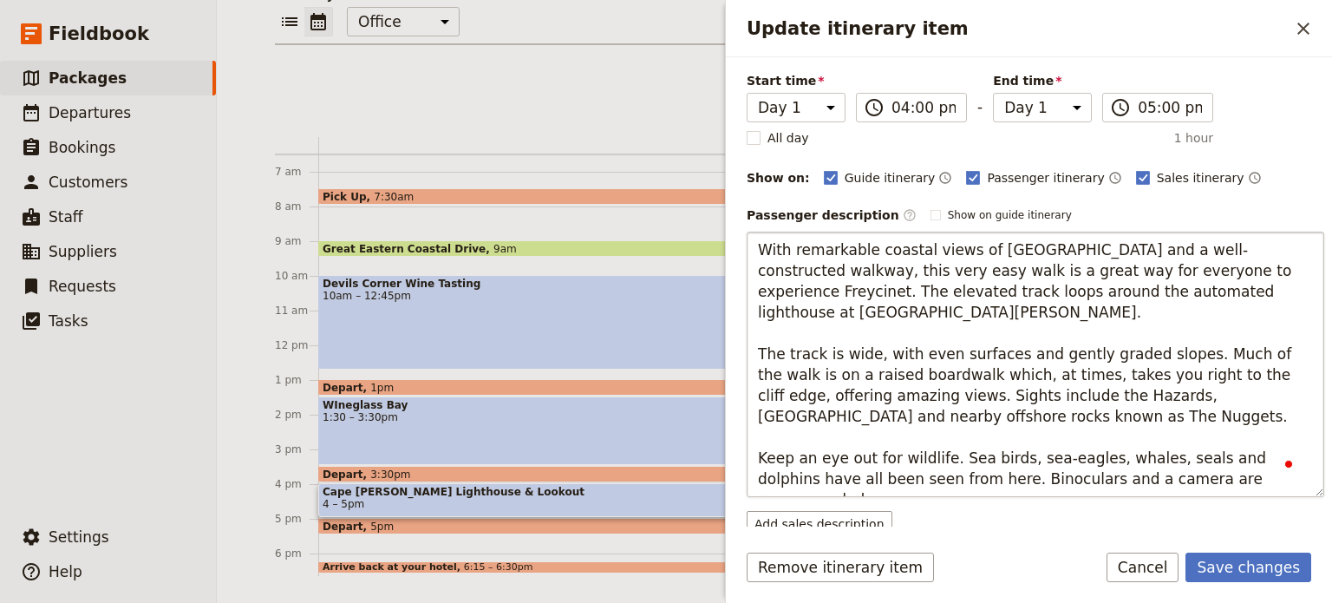
type textarea "With remarkable coastal views of [GEOGRAPHIC_DATA] and a well-constructed walkw…"
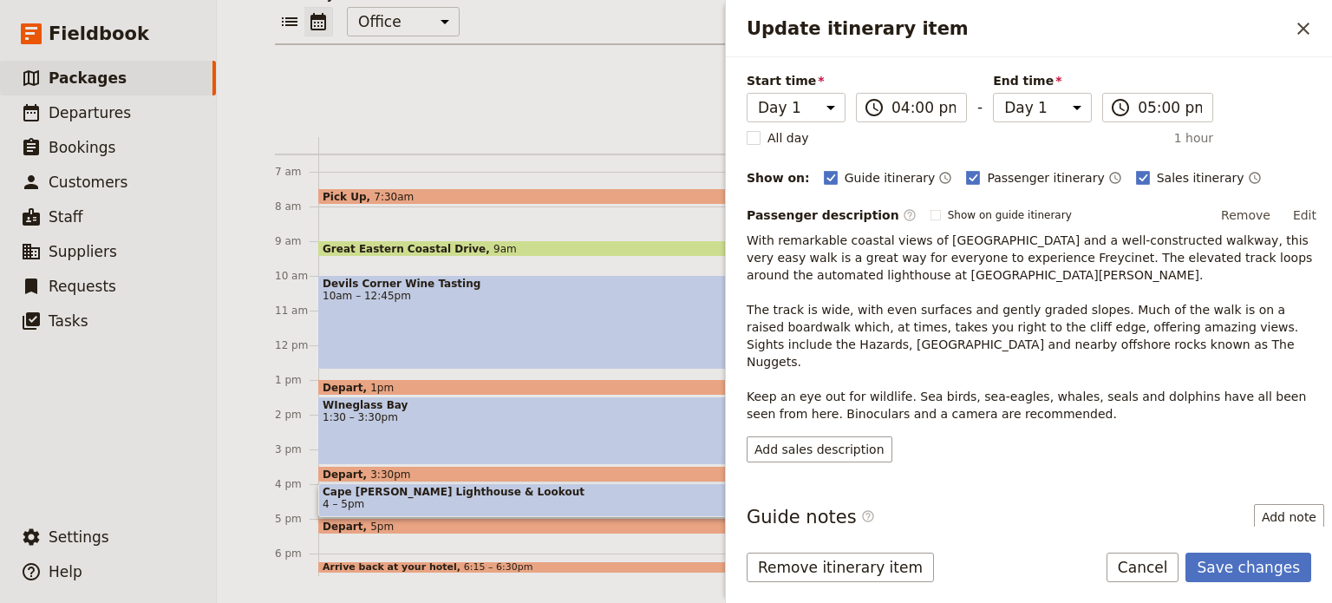
drag, startPoint x: 1032, startPoint y: 514, endPoint x: 911, endPoint y: 334, distance: 216.8
click at [904, 335] on p "With remarkable coastal views of [GEOGRAPHIC_DATA] and a well-constructed walkw…" at bounding box center [1036, 327] width 578 height 191
click at [1286, 211] on button "Edit" at bounding box center [1305, 215] width 39 height 26
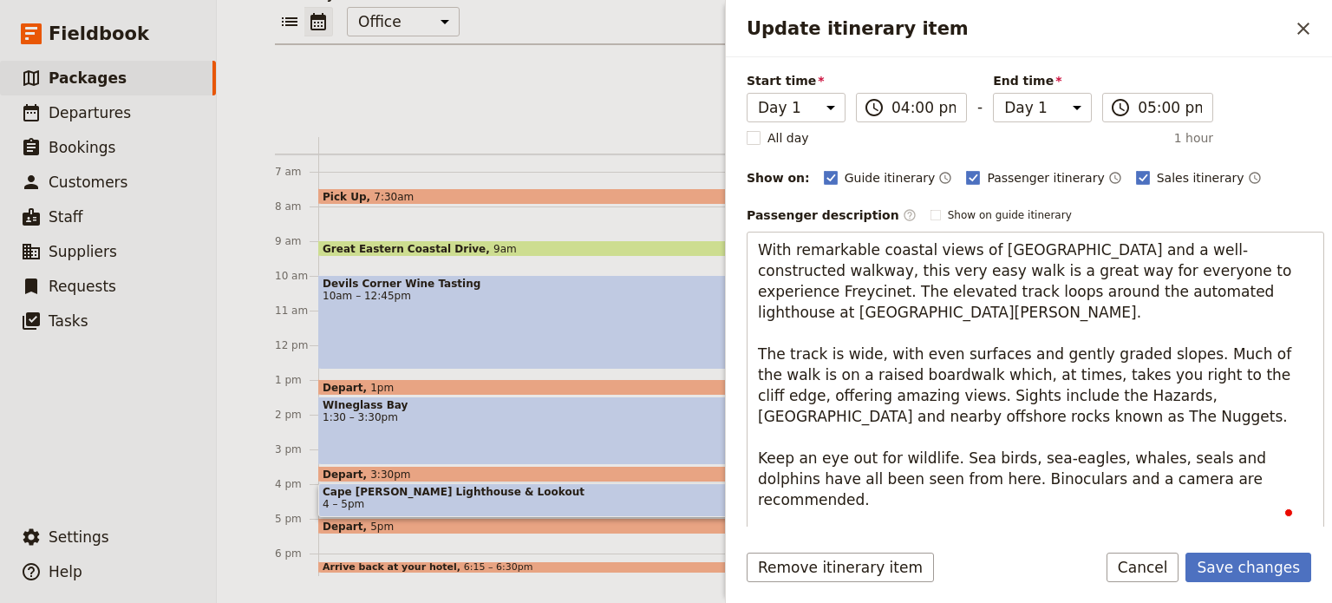
scroll to position [125, 0]
drag, startPoint x: 1200, startPoint y: 520, endPoint x: 735, endPoint y: 472, distance: 468.2
click at [735, 472] on div "Itinerary details ​ Name Cape Tourville Lighthouse & Lookout ​ Start time Day 1…" at bounding box center [1029, 291] width 606 height 469
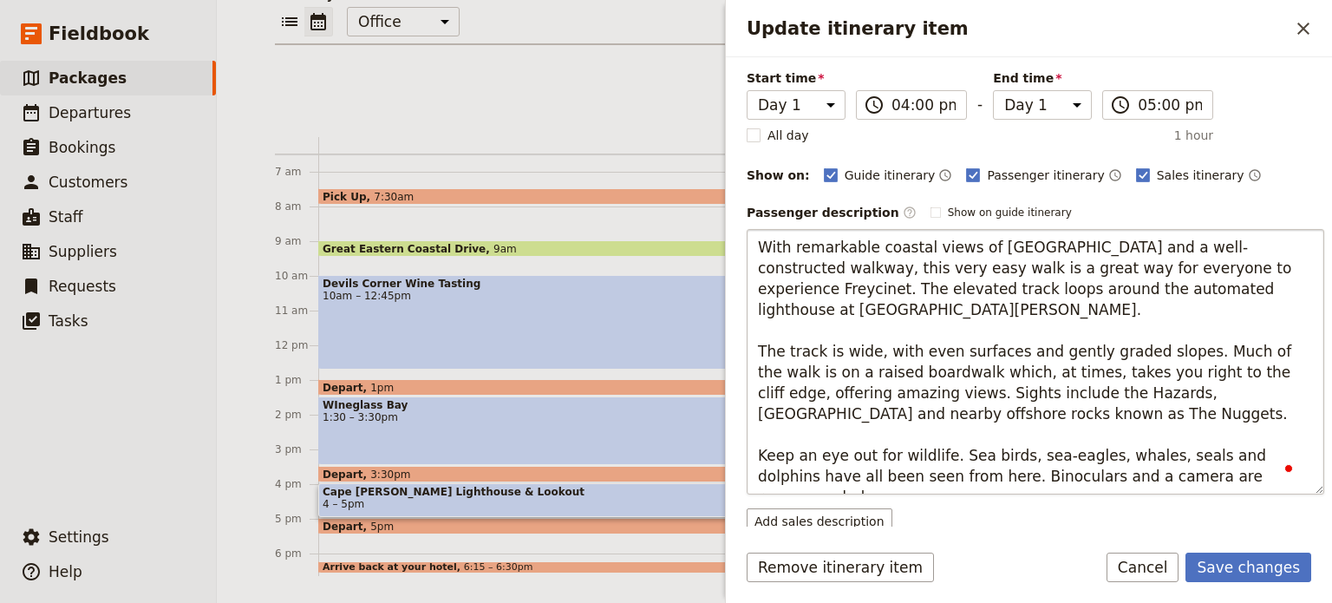
type textarea "With remarkable coastal views of [GEOGRAPHIC_DATA] and a well-constructed walkw…"
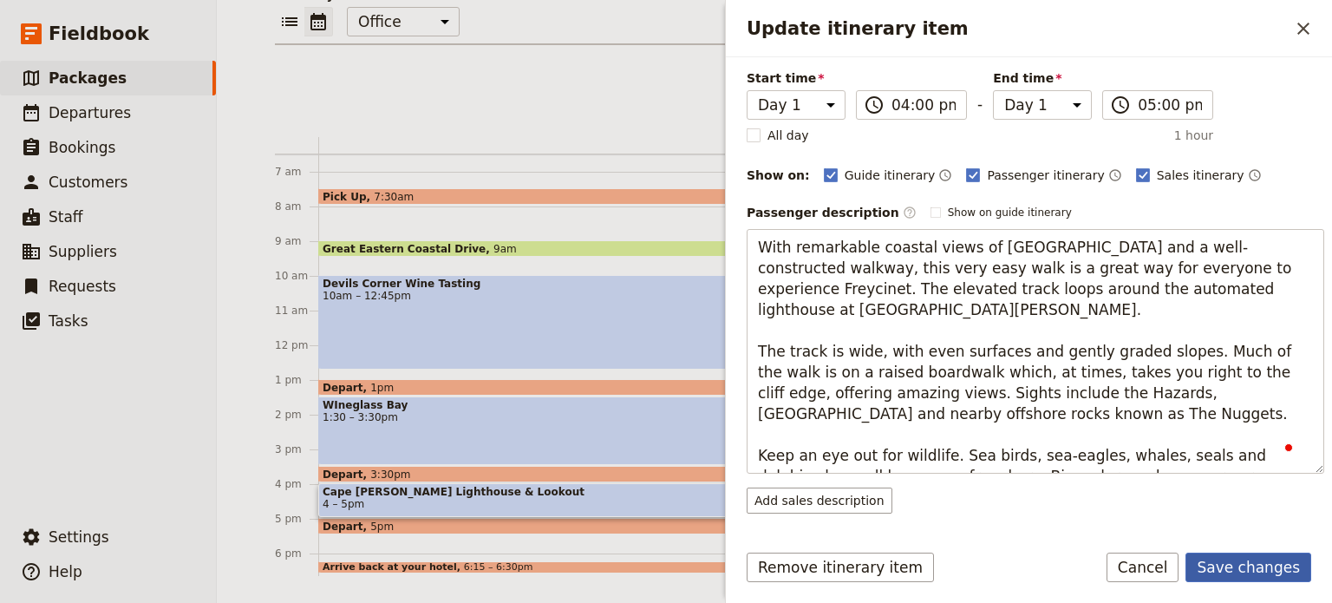
click at [1231, 557] on button "Save changes" at bounding box center [1249, 567] width 126 height 29
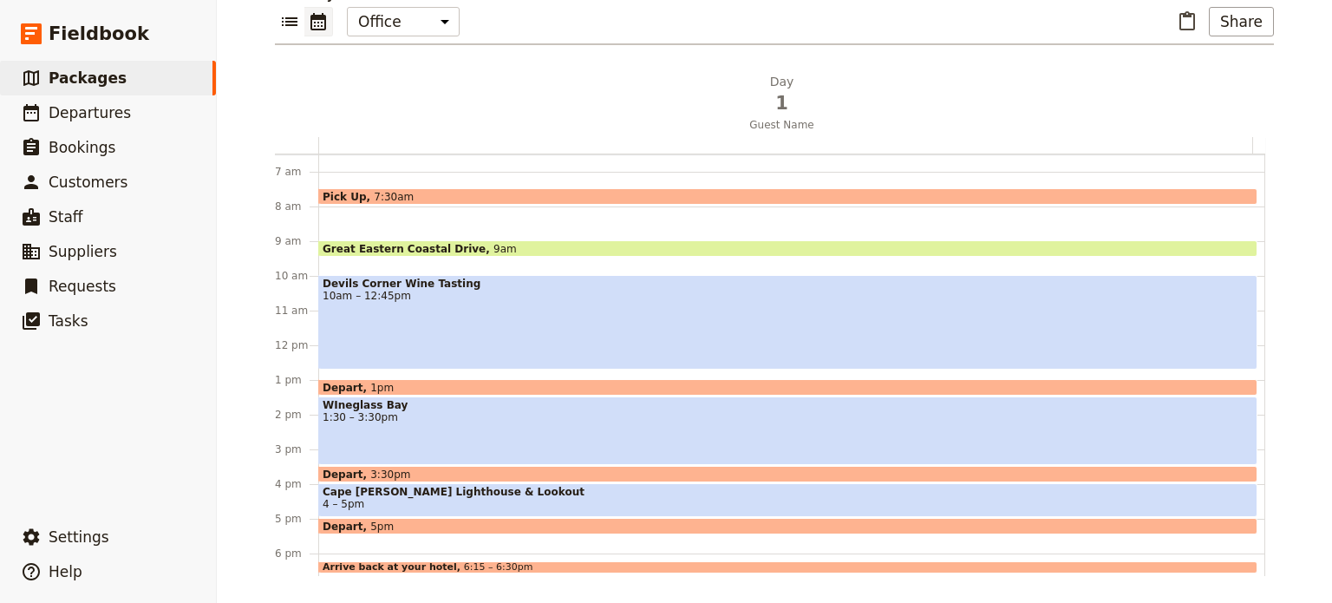
click at [401, 491] on span "Cape [PERSON_NAME] Lighthouse & Lookout" at bounding box center [788, 492] width 931 height 12
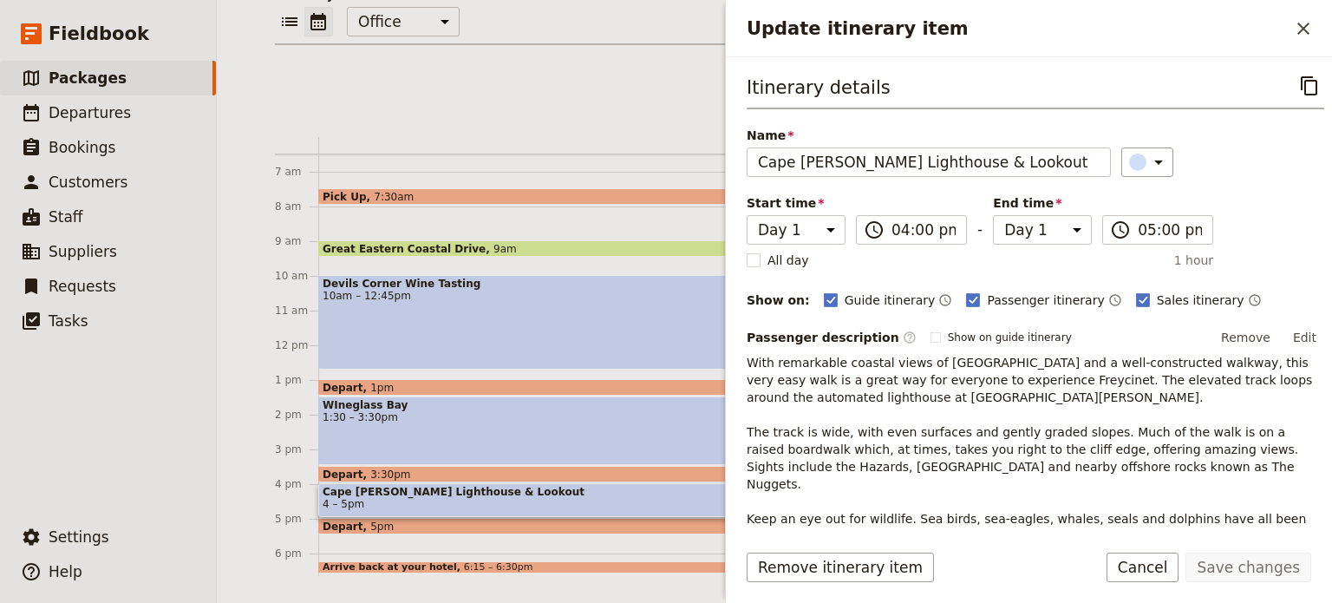
scroll to position [240, 0]
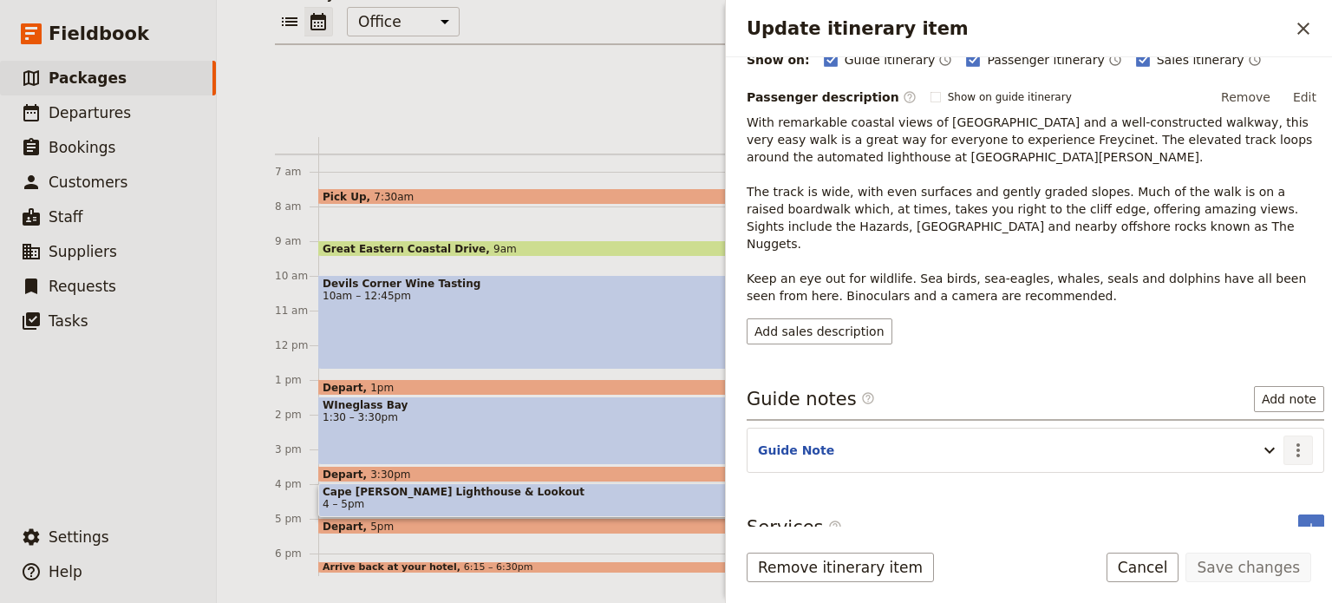
click at [1297, 443] on icon "Actions" at bounding box center [1298, 450] width 3 height 14
click at [1273, 468] on span "Edit note" at bounding box center [1248, 465] width 81 height 17
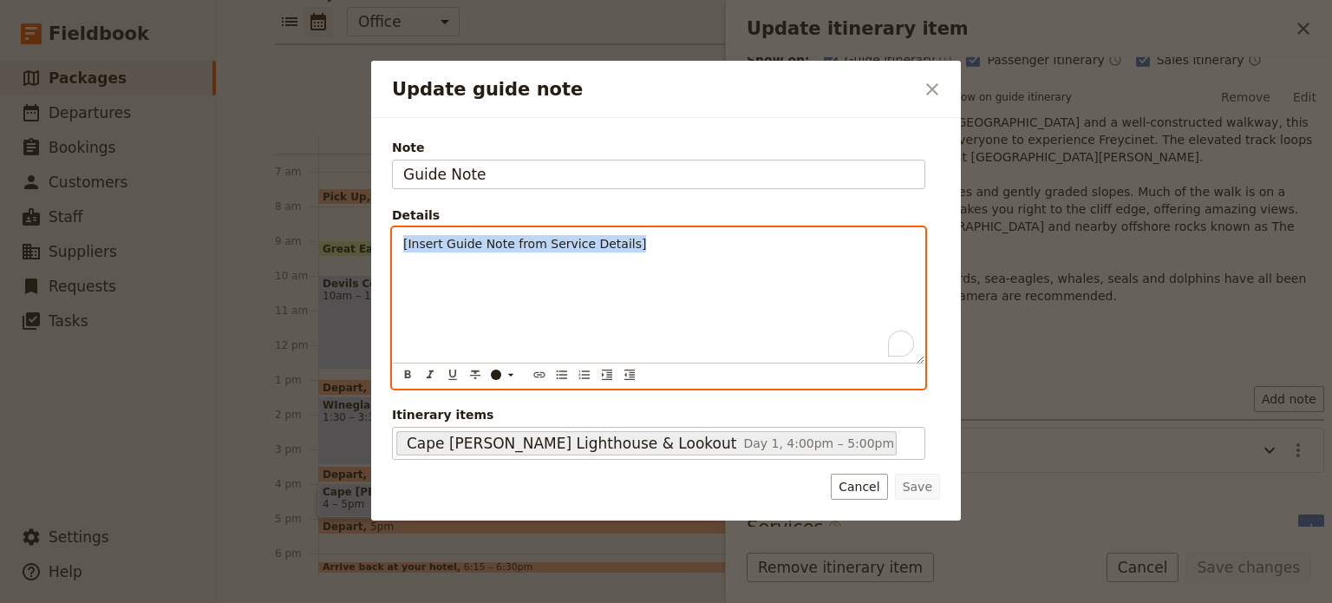
drag, startPoint x: 631, startPoint y: 243, endPoint x: 76, endPoint y: 244, distance: 555.1
click at [80, 602] on div "Update guide note ​ Note Guide Note Details [Insert Guide Note from Service Det…" at bounding box center [666, 603] width 1332 height 0
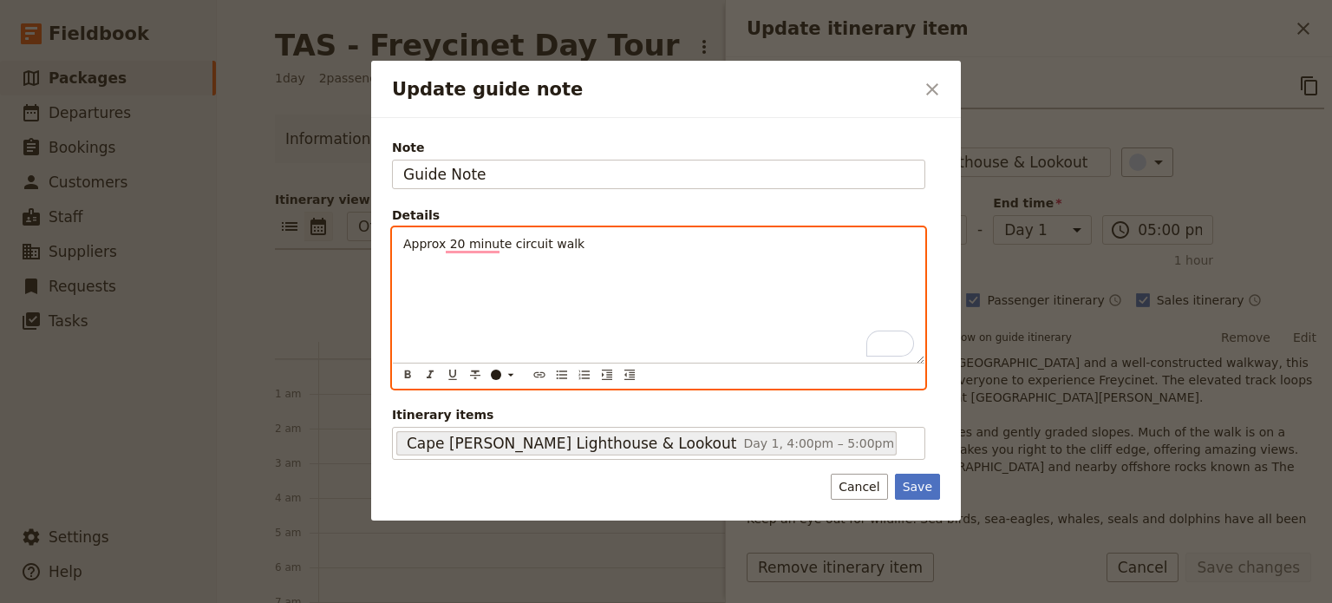
scroll to position [240, 0]
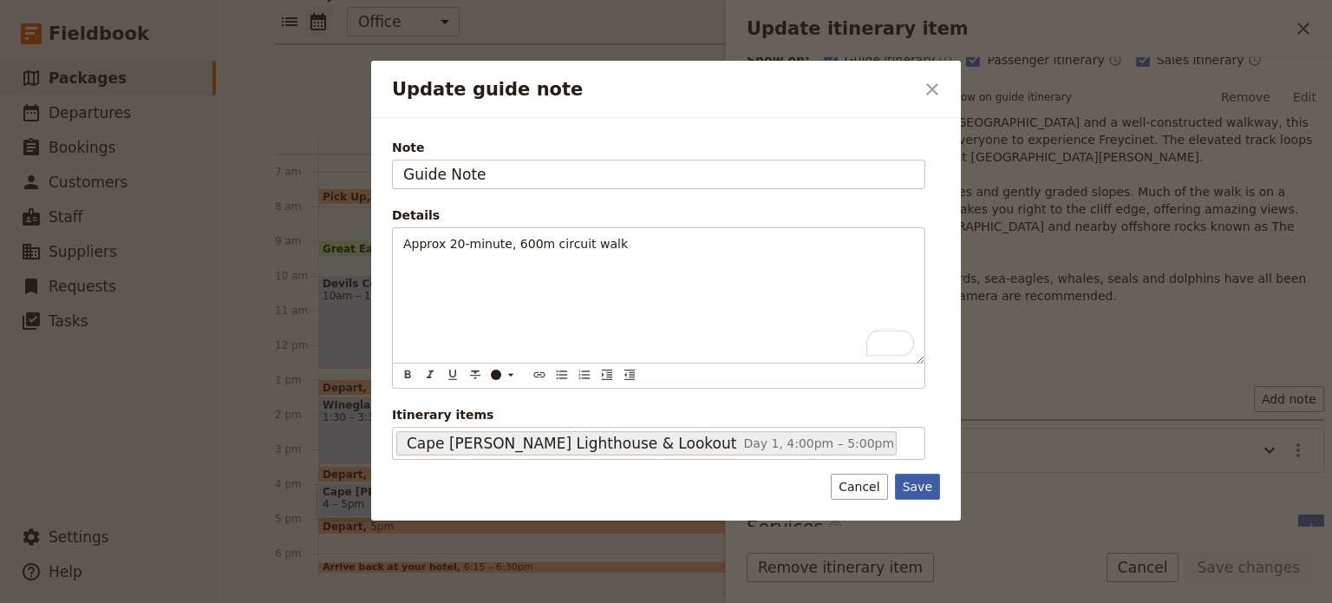
click at [919, 487] on button "Save" at bounding box center [917, 487] width 45 height 26
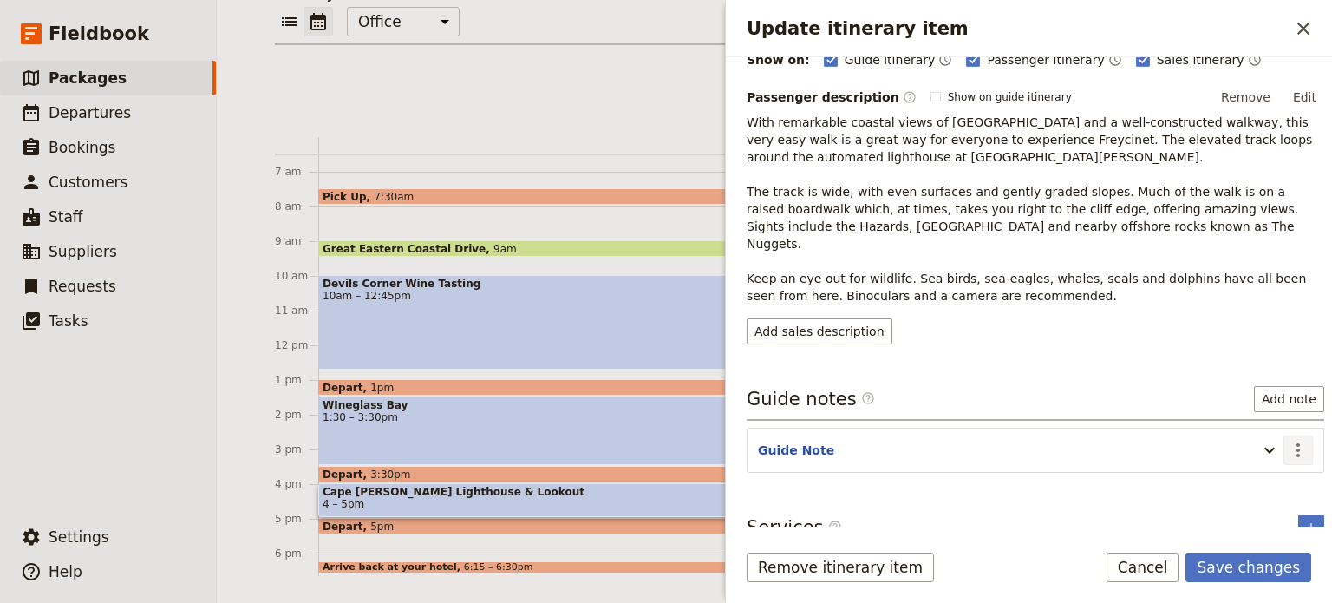
click at [1297, 443] on icon "Actions" at bounding box center [1298, 450] width 3 height 14
click at [1263, 464] on span "Edit note" at bounding box center [1235, 465] width 55 height 17
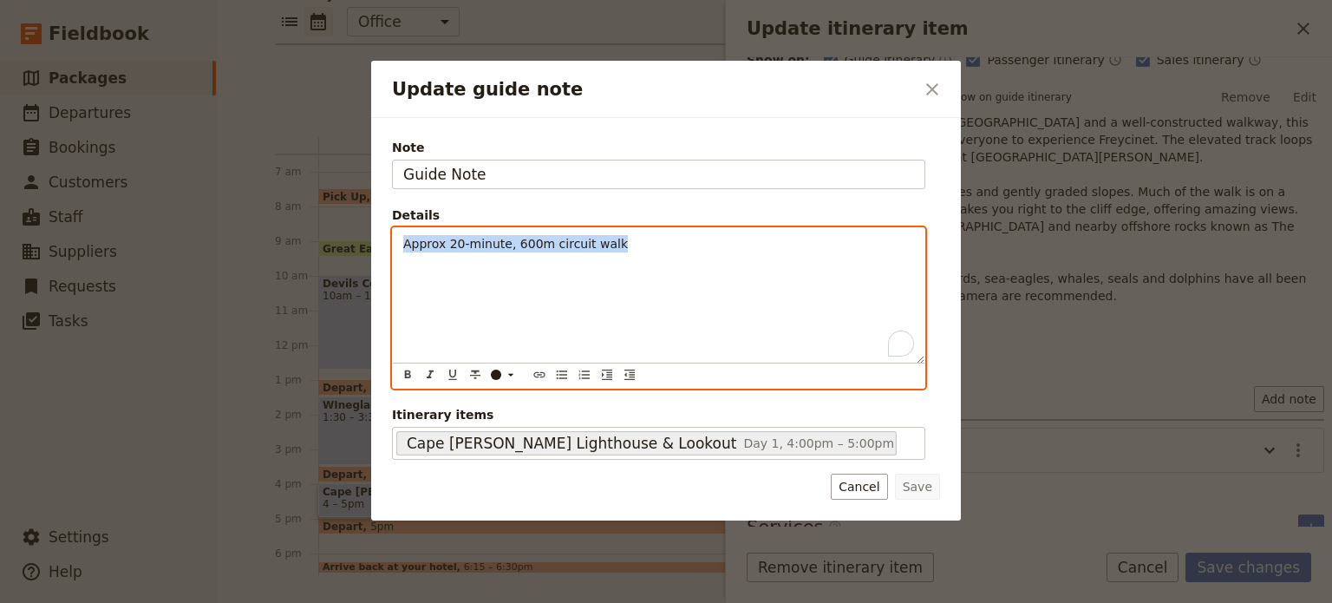
drag, startPoint x: 435, startPoint y: 251, endPoint x: 229, endPoint y: 252, distance: 205.6
click at [229, 602] on div "Update guide note ​ Note Guide Note Details Approx 20-minute, 600m circuit walk…" at bounding box center [666, 603] width 1332 height 0
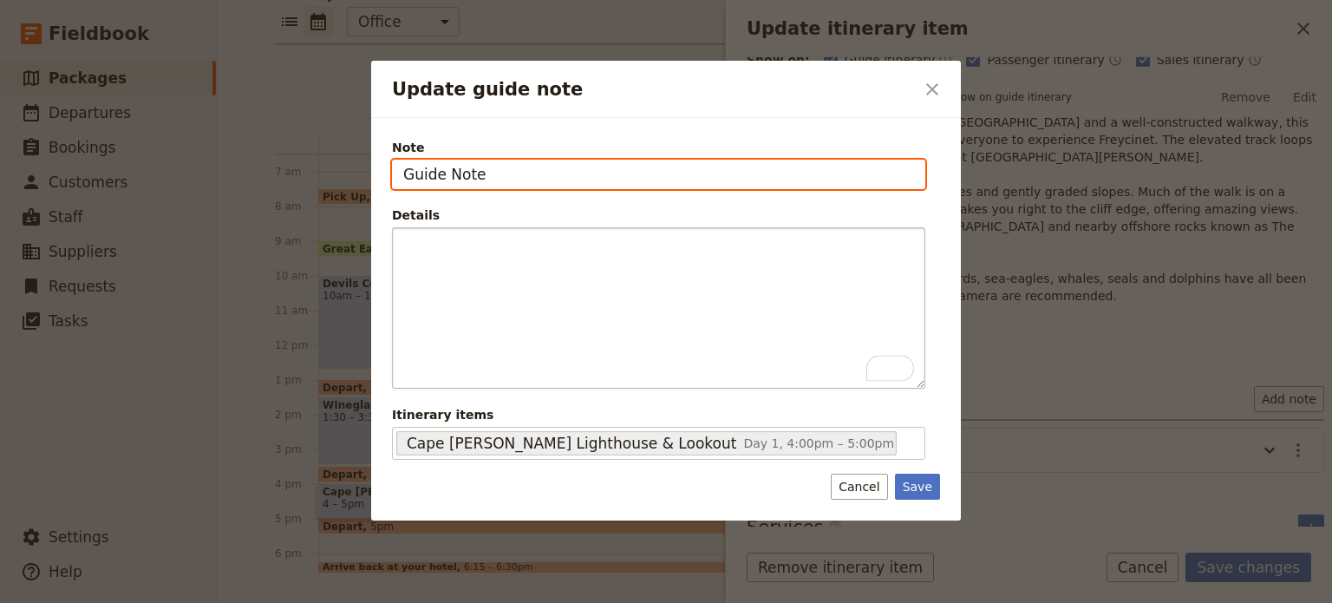
drag, startPoint x: 500, startPoint y: 168, endPoint x: 371, endPoint y: 168, distance: 128.4
click at [371, 168] on div "Note Guide Note Details ​ ​ ​ ​ ​ ​ ​ ​ ​ ​ Itinerary items [GEOGRAPHIC_DATA][P…" at bounding box center [666, 319] width 590 height 403
paste input "Approx 20-minute, 600m circuit walk"
type input "Approx 20-minute, 600m circuit walk"
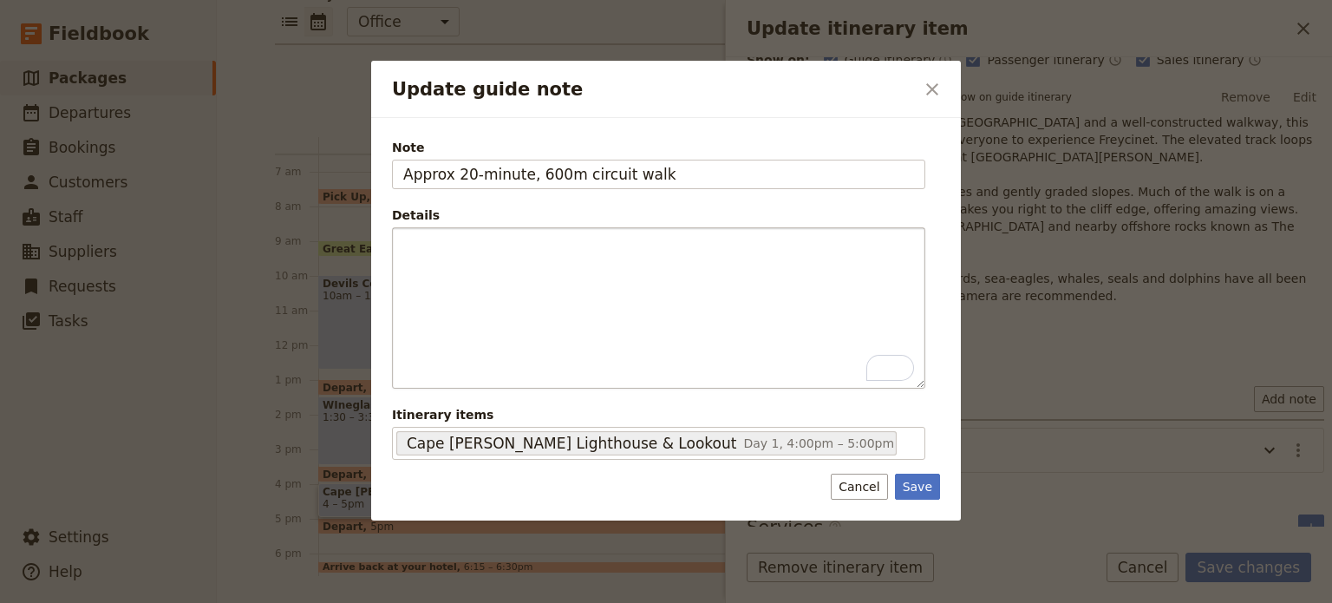
drag, startPoint x: 919, startPoint y: 487, endPoint x: 1077, endPoint y: 516, distance: 160.6
click at [919, 487] on button "Save" at bounding box center [917, 487] width 45 height 26
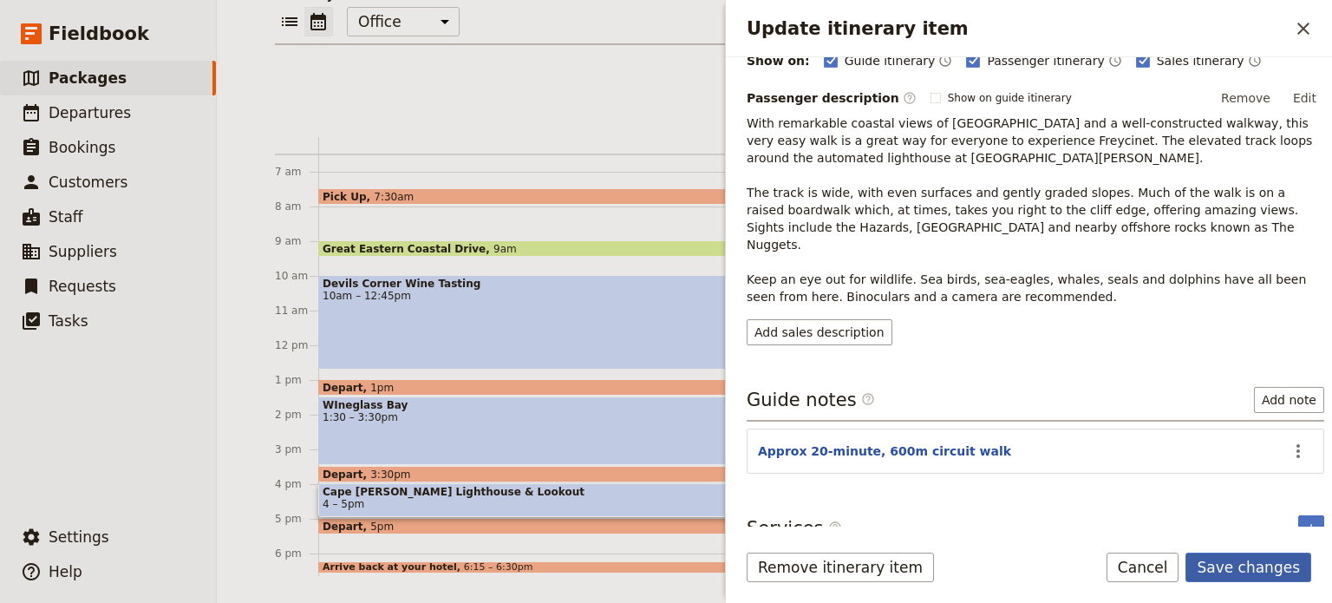
click at [1259, 565] on button "Save changes" at bounding box center [1249, 567] width 126 height 29
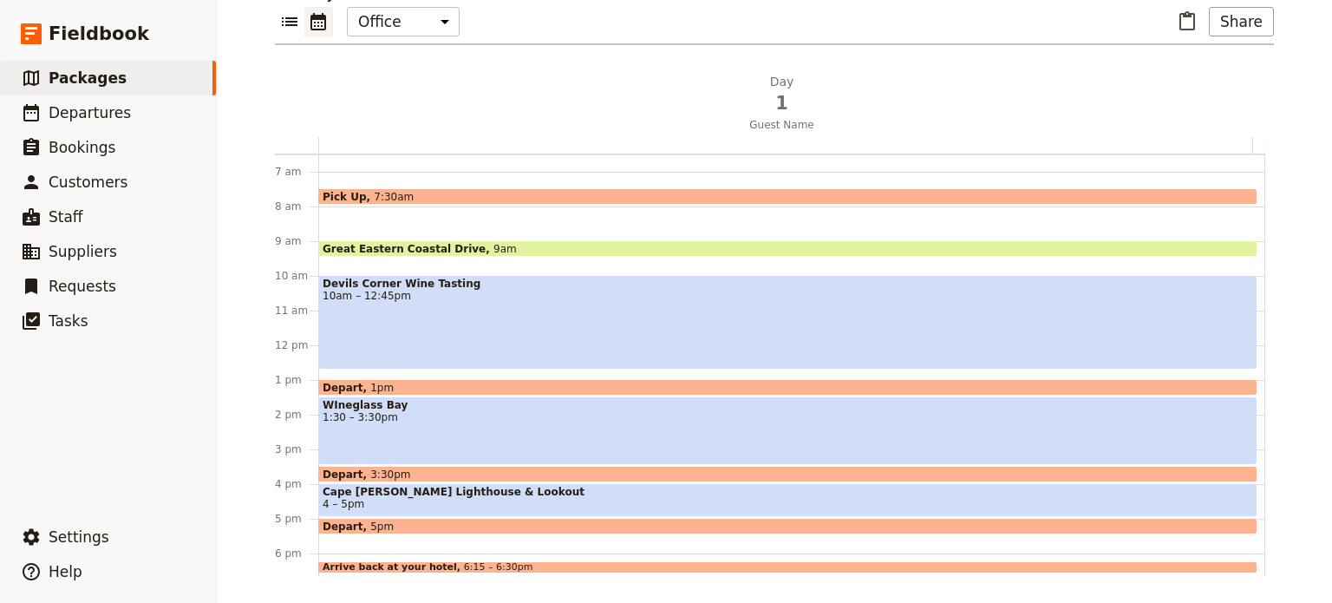
click at [420, 420] on span "1:30 – 3:30pm" at bounding box center [788, 417] width 931 height 12
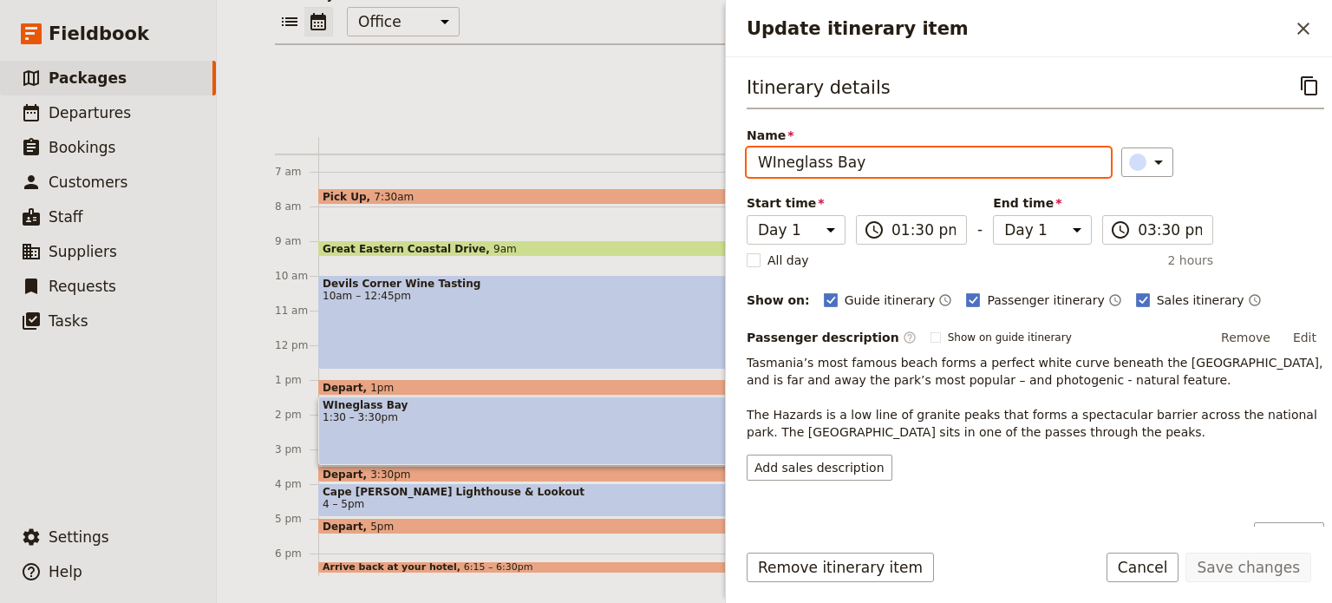
click at [985, 154] on input "WIneglass Bay" at bounding box center [929, 161] width 364 height 29
type input "WIneglass Bay Lookout"
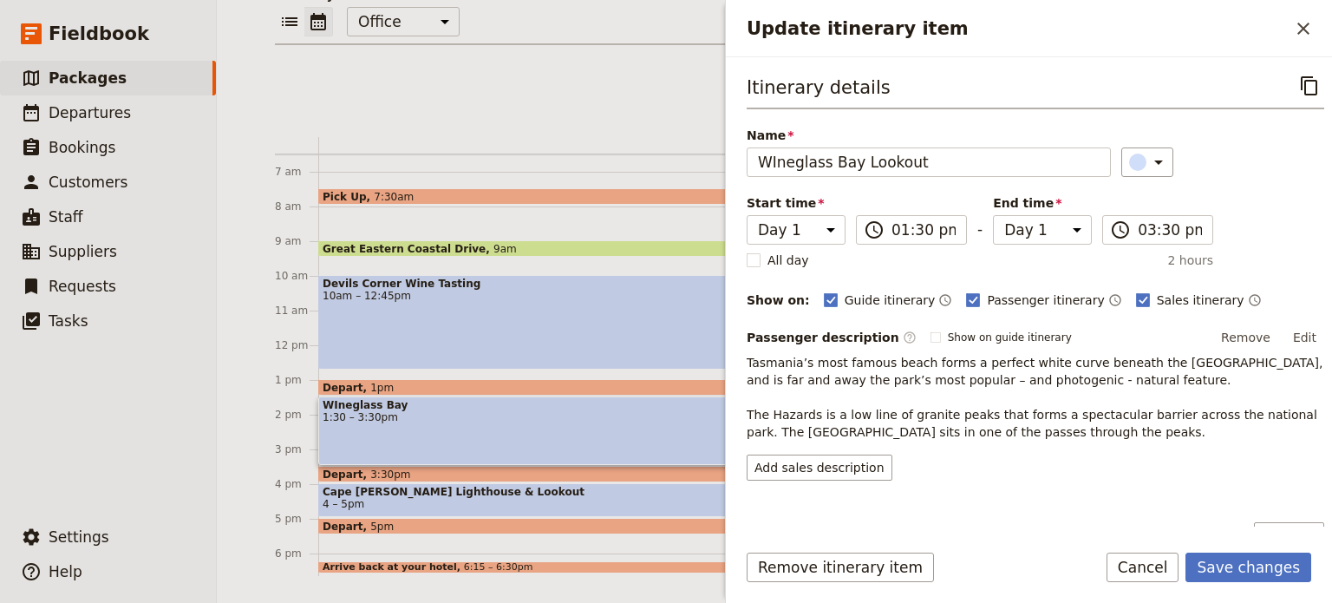
drag, startPoint x: 1245, startPoint y: 565, endPoint x: 1183, endPoint y: 124, distance: 444.9
click at [1244, 565] on button "Save changes" at bounding box center [1249, 567] width 126 height 29
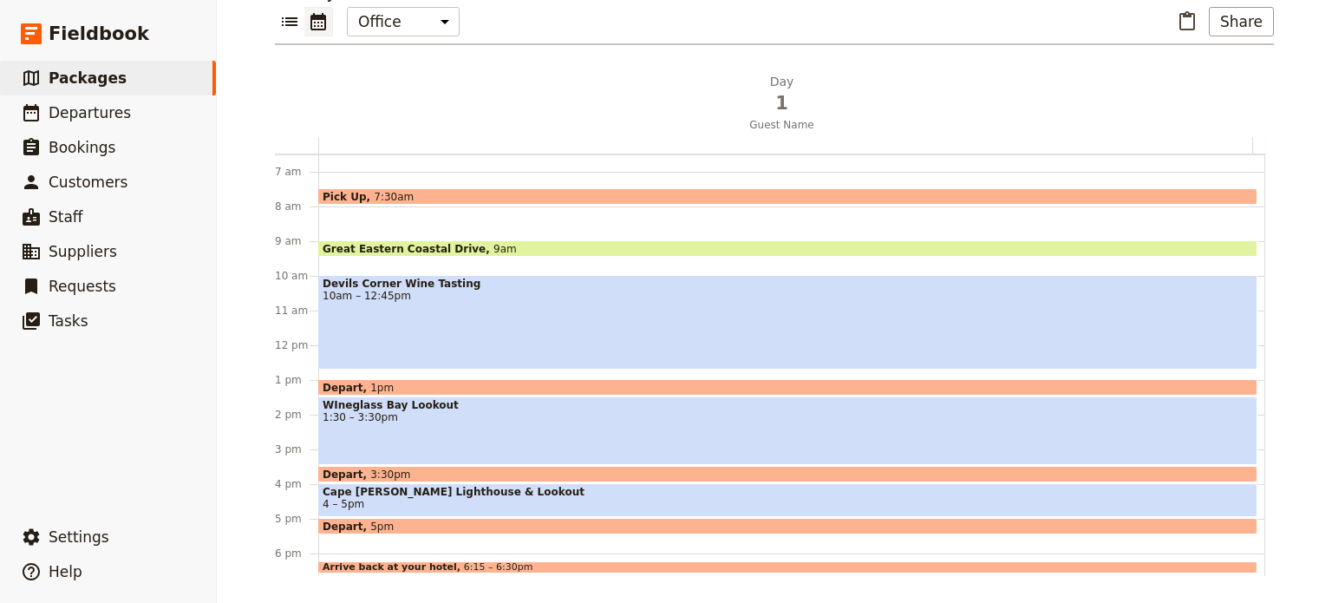
click at [439, 440] on div "WIneglass Bay Lookout 1:30 – 3:30pm" at bounding box center [787, 430] width 939 height 69
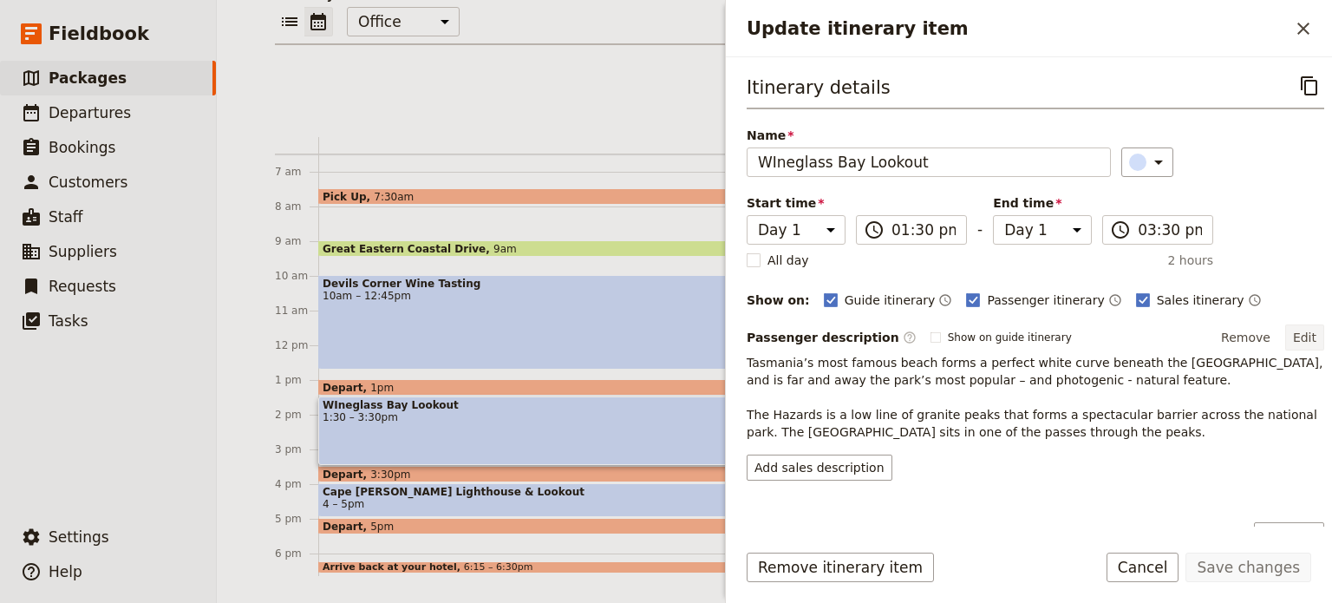
click at [1287, 327] on button "Edit" at bounding box center [1305, 337] width 39 height 26
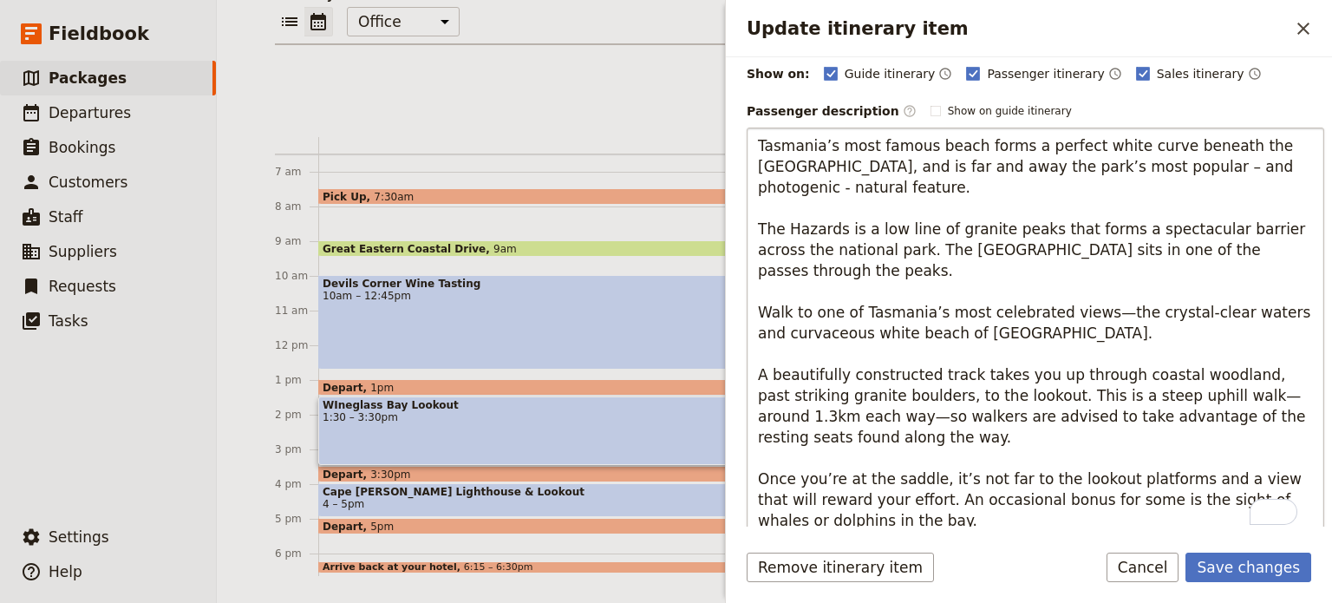
scroll to position [233, 0]
drag, startPoint x: 833, startPoint y: 191, endPoint x: 756, endPoint y: 137, distance: 94.1
click at [756, 137] on textarea "Tasmania’s most famous beach forms a perfect white curve beneath the [GEOGRAPHI…" at bounding box center [1036, 333] width 578 height 411
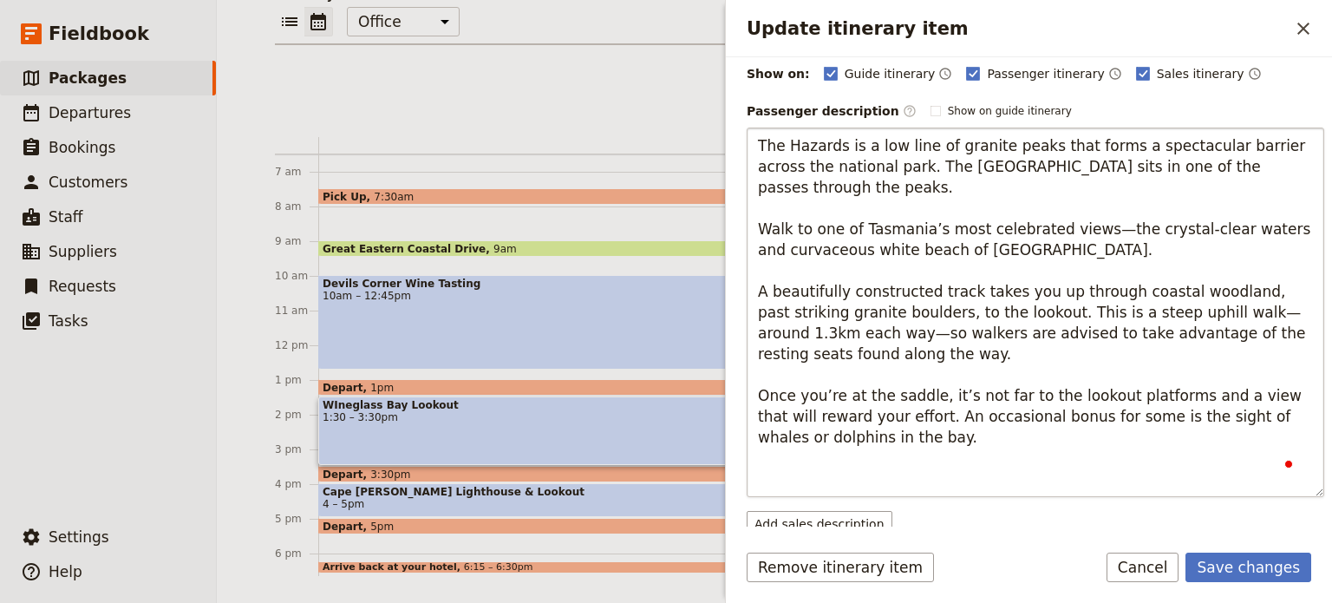
click at [1072, 288] on textarea "The Hazards is a low line of granite peaks that forms a spectacular barrier acr…" at bounding box center [1036, 313] width 578 height 370
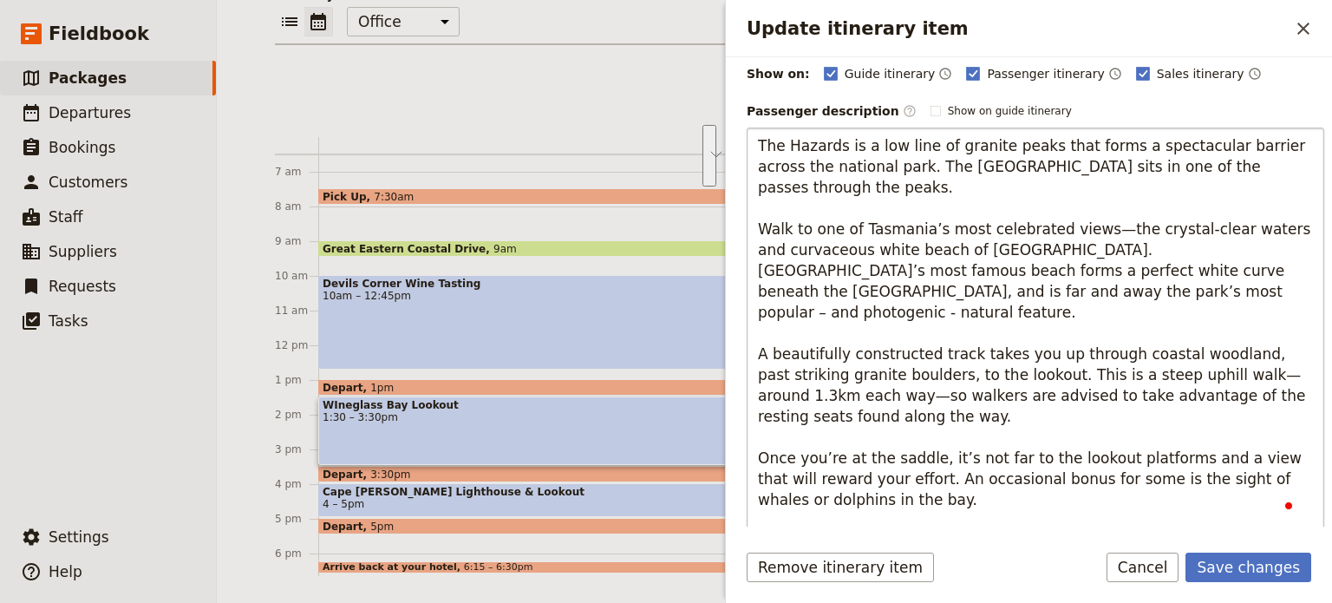
drag, startPoint x: 815, startPoint y: 233, endPoint x: 754, endPoint y: 182, distance: 80.1
click at [754, 182] on textarea "The Hazards is a low line of granite peaks that forms a spectacular barrier acr…" at bounding box center [1036, 333] width 578 height 411
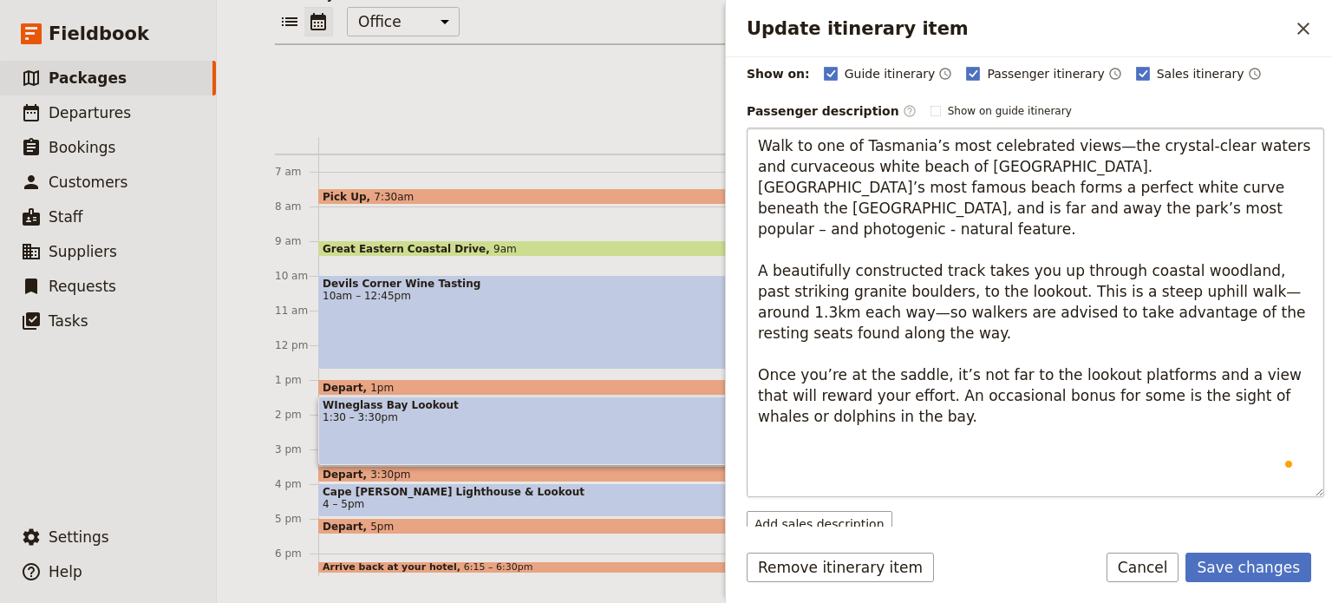
click at [761, 225] on textarea "Walk to one of Tasmania’s most celebrated views—the crystal-clear waters and cu…" at bounding box center [1036, 313] width 578 height 370
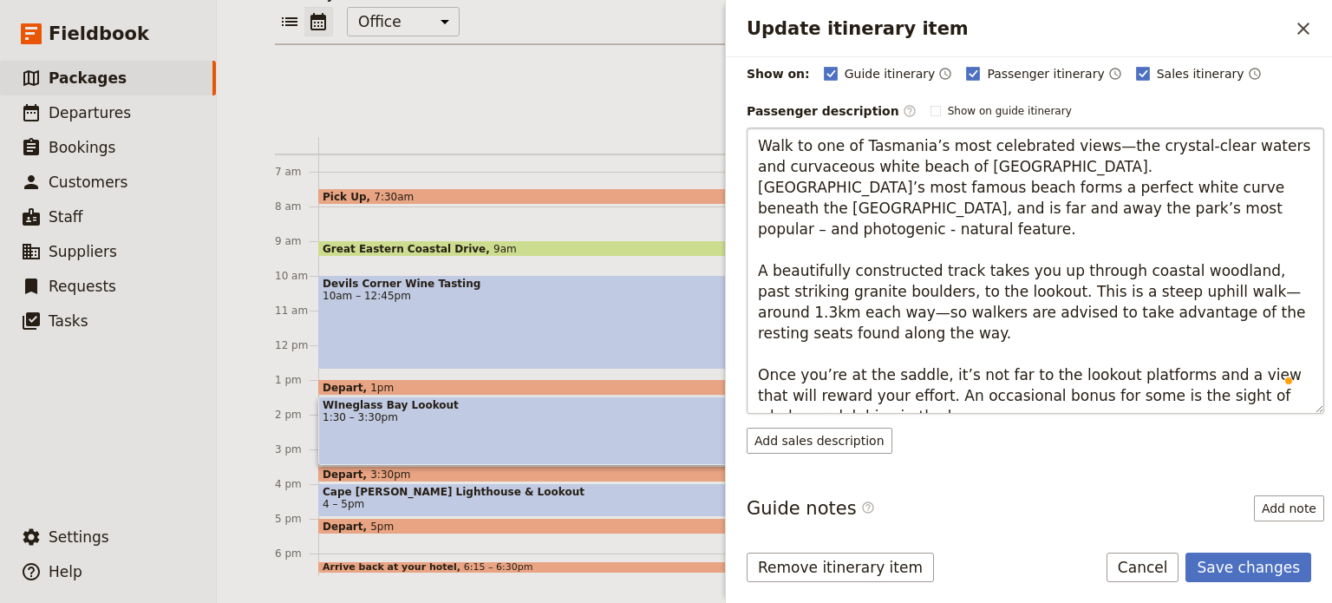
click at [859, 385] on textarea "Walk to one of Tasmania’s most celebrated views—the crystal-clear waters and cu…" at bounding box center [1036, 271] width 578 height 286
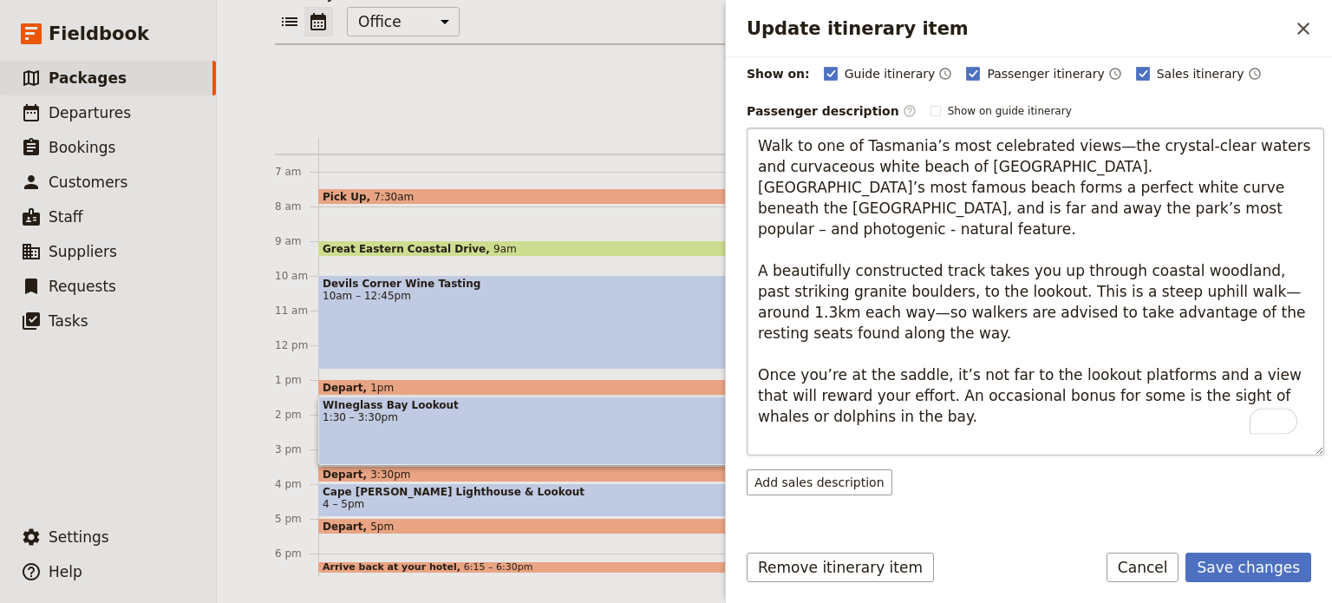
type textarea "Walk to one of Tasmania’s most celebrated views—the crystal-clear waters and cu…"
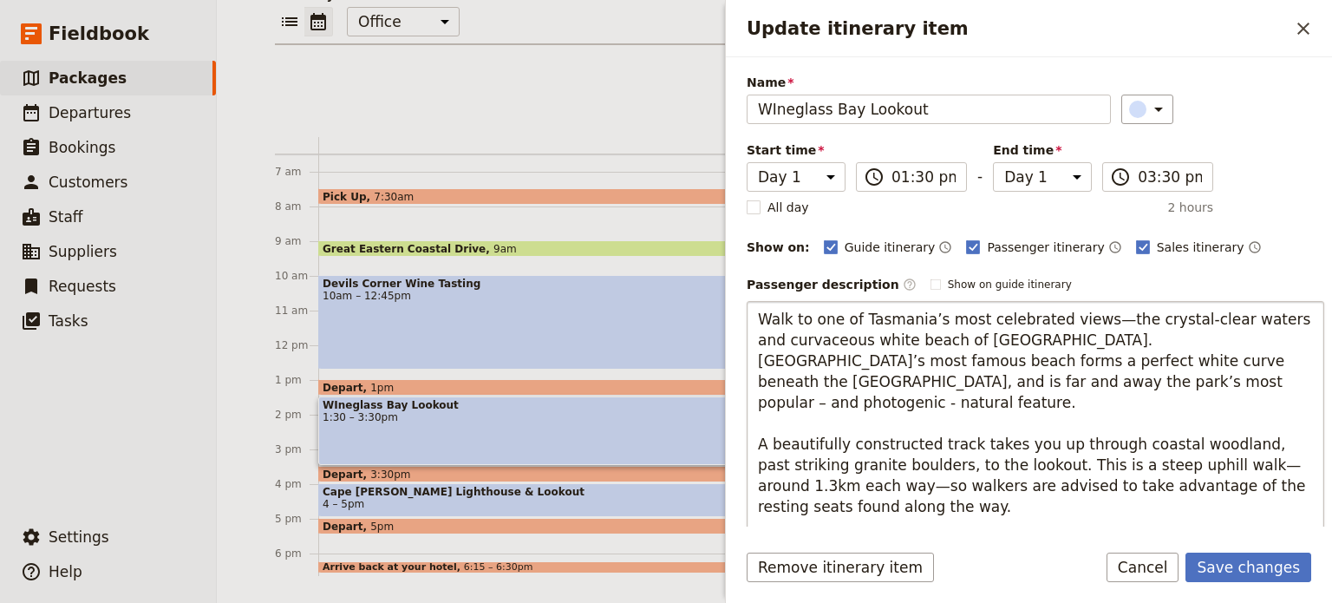
scroll to position [0, 0]
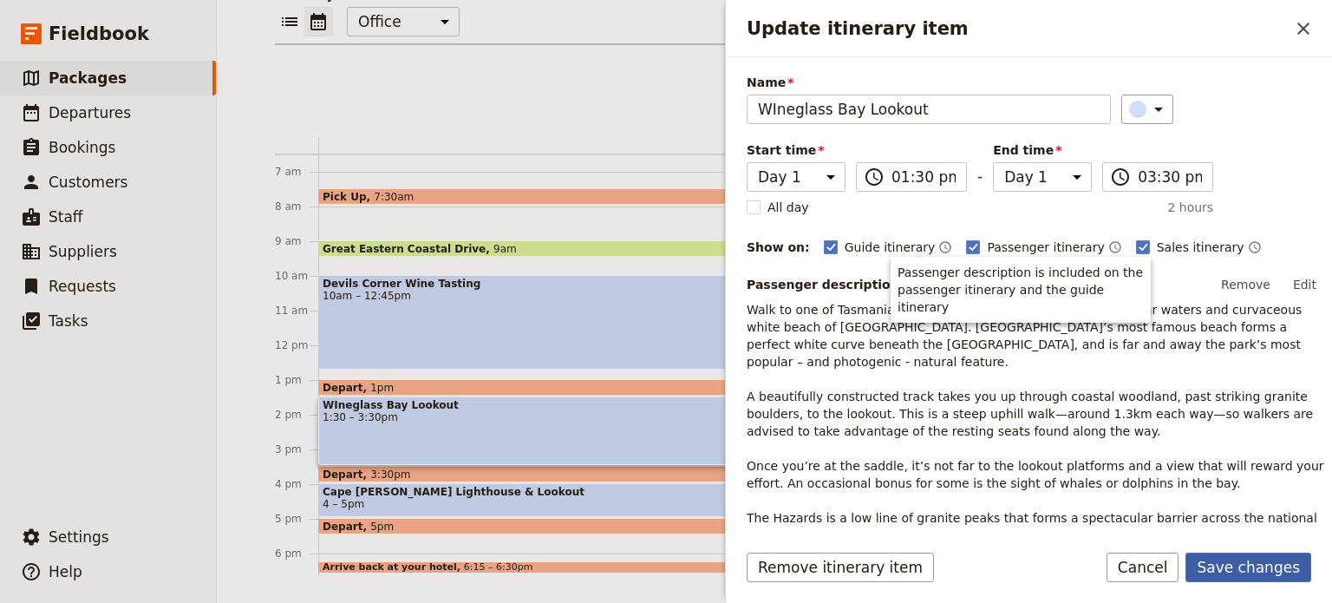
click at [1221, 566] on button "Save changes" at bounding box center [1249, 567] width 126 height 29
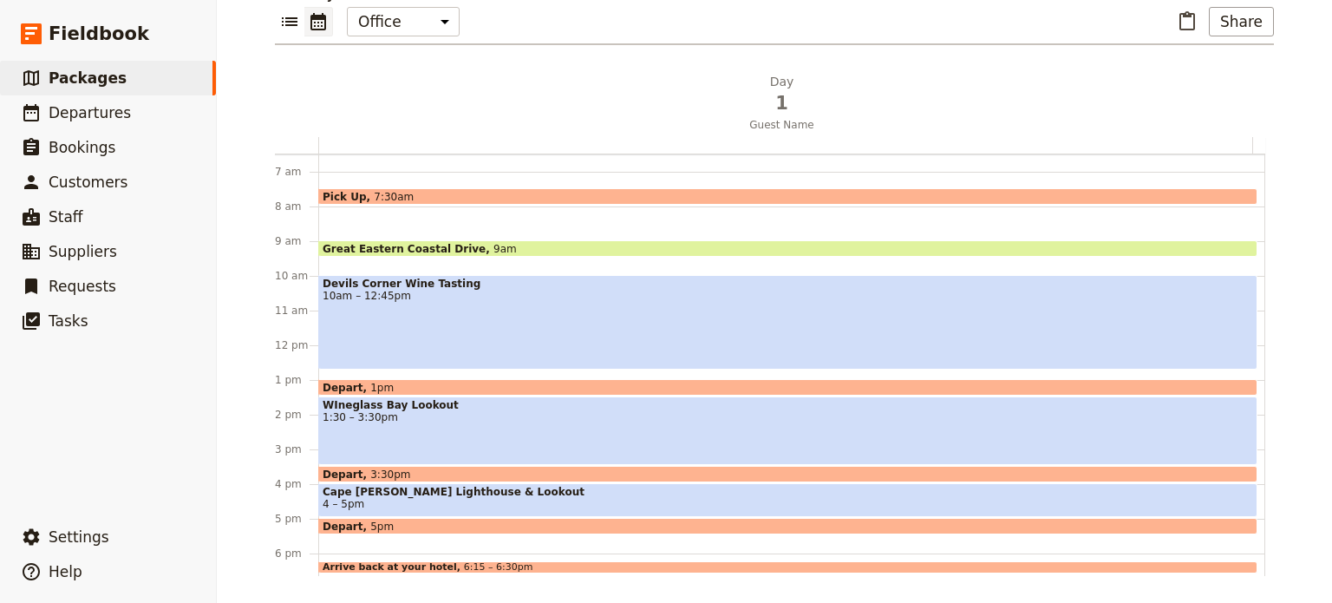
click at [404, 407] on span "WIneglass Bay Lookout" at bounding box center [788, 405] width 931 height 12
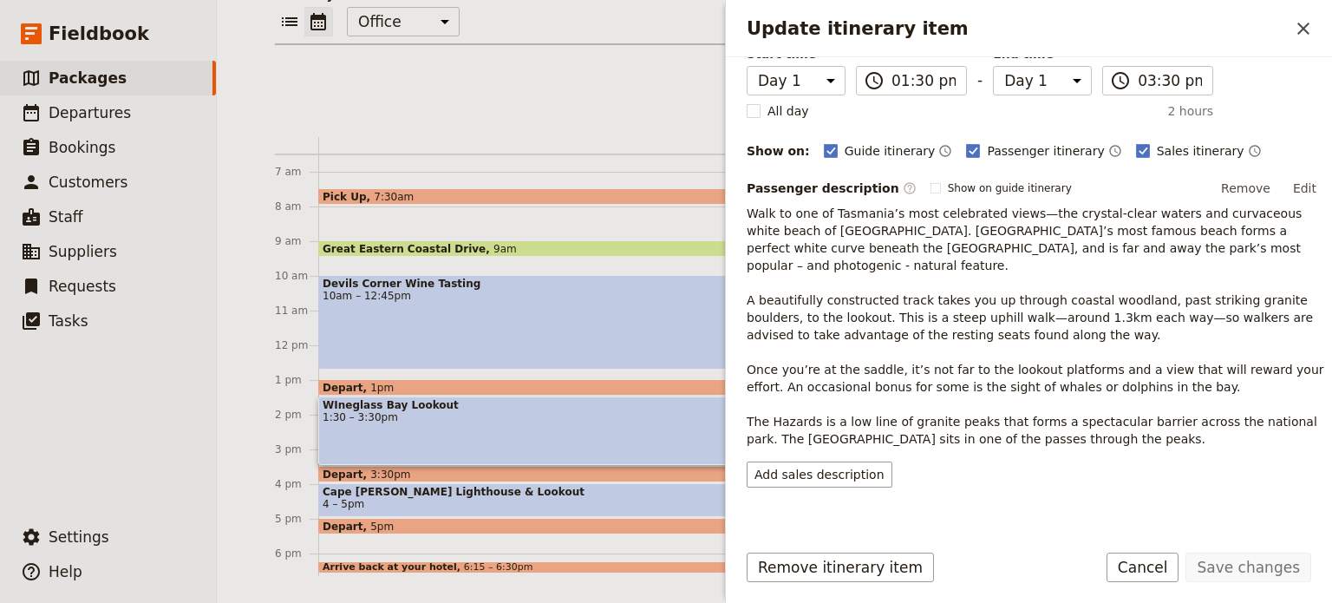
scroll to position [292, 0]
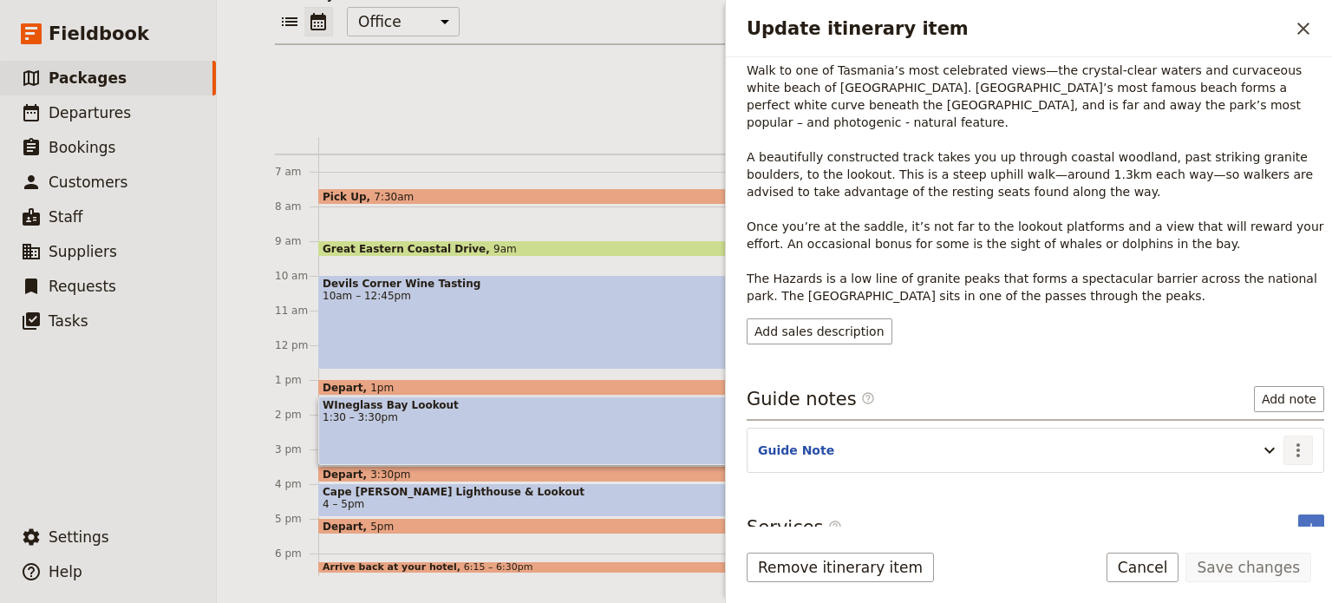
click at [1288, 440] on icon "Actions" at bounding box center [1298, 450] width 21 height 21
click at [1282, 467] on span "Edit note" at bounding box center [1248, 465] width 81 height 17
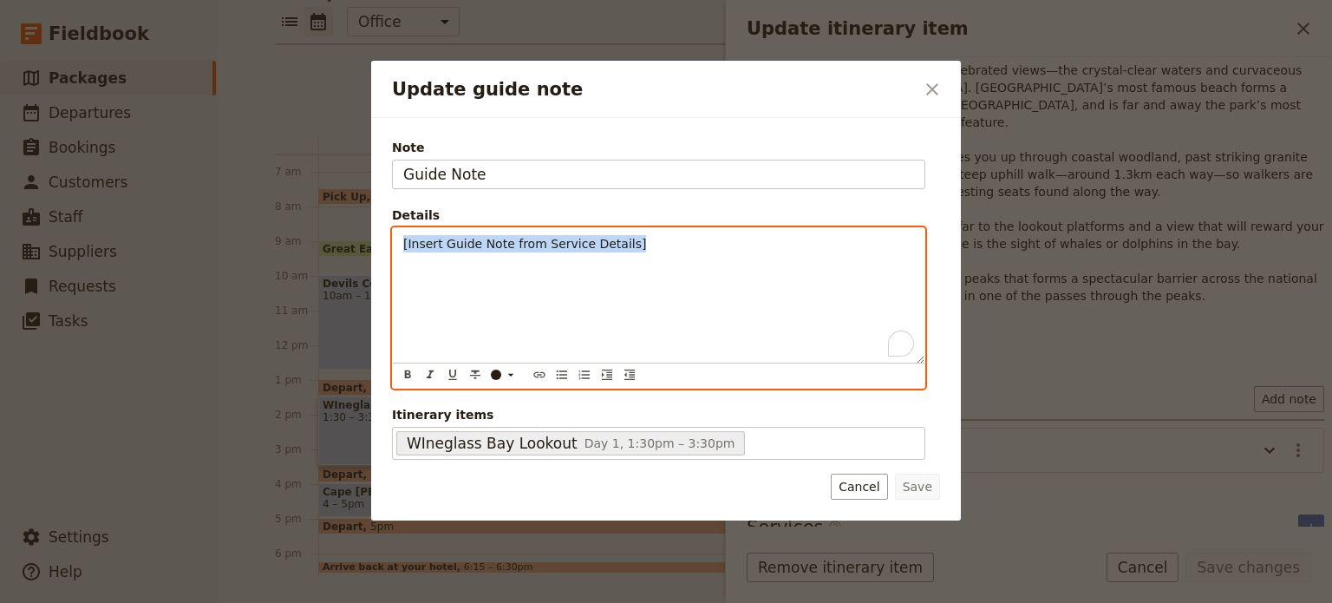
drag, startPoint x: 684, startPoint y: 249, endPoint x: 363, endPoint y: 244, distance: 320.1
click at [363, 602] on div "Update guide note ​ Note Guide Note Details [Insert Guide Note from Service Det…" at bounding box center [666, 603] width 1332 height 0
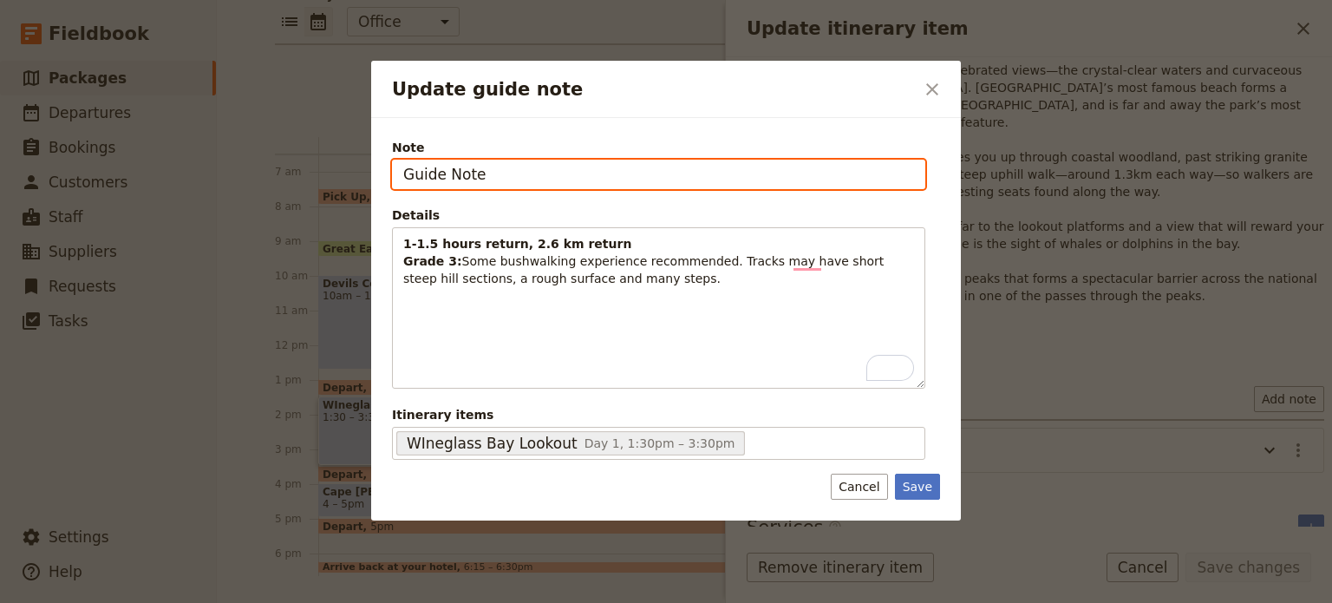
drag, startPoint x: 507, startPoint y: 174, endPoint x: 357, endPoint y: 178, distance: 150.1
click at [357, 602] on div "Update guide note ​ Note Guide Note Details 1-1.5 hours return, 2.6 km return G…" at bounding box center [666, 603] width 1332 height 0
type input "1-1.5 hour return, [DOMAIN_NAME] walk"
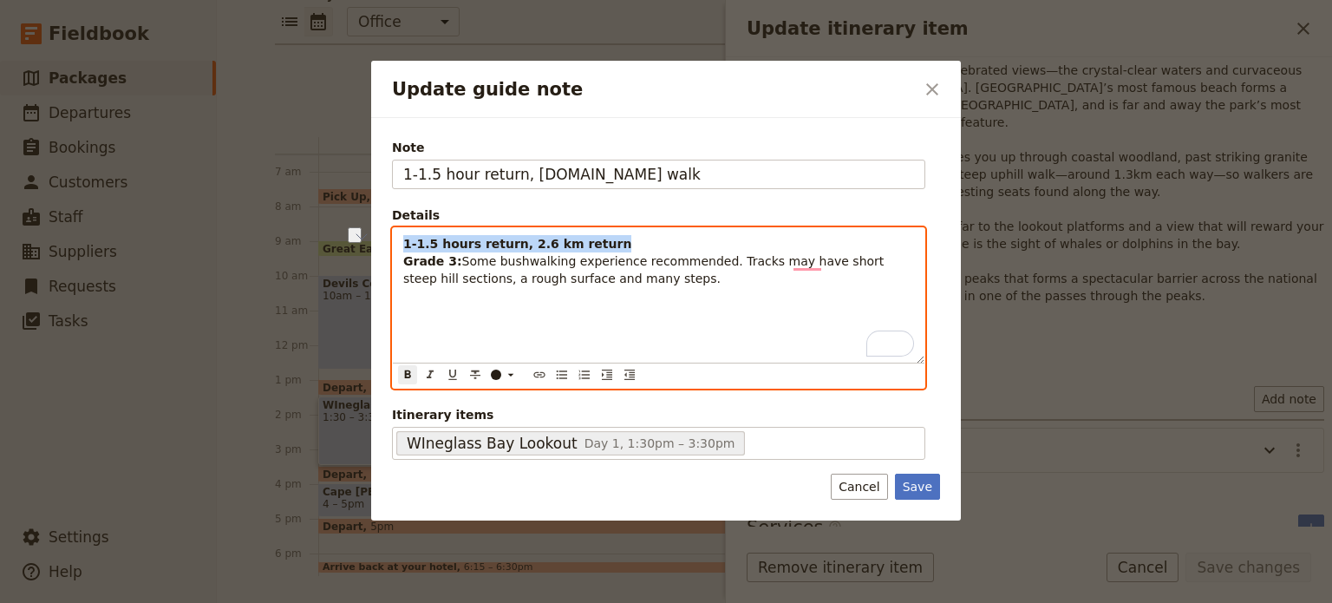
drag, startPoint x: 591, startPoint y: 245, endPoint x: 330, endPoint y: 249, distance: 261.1
click at [337, 602] on div "Update guide note ​ Note 1-1.5 hour return, [DOMAIN_NAME] walk Details 1-1.5 ho…" at bounding box center [666, 603] width 1332 height 0
click at [402, 259] on div "Grade 3: Some bushwalking experience recommended. Tracks may have short steep h…" at bounding box center [659, 295] width 532 height 135
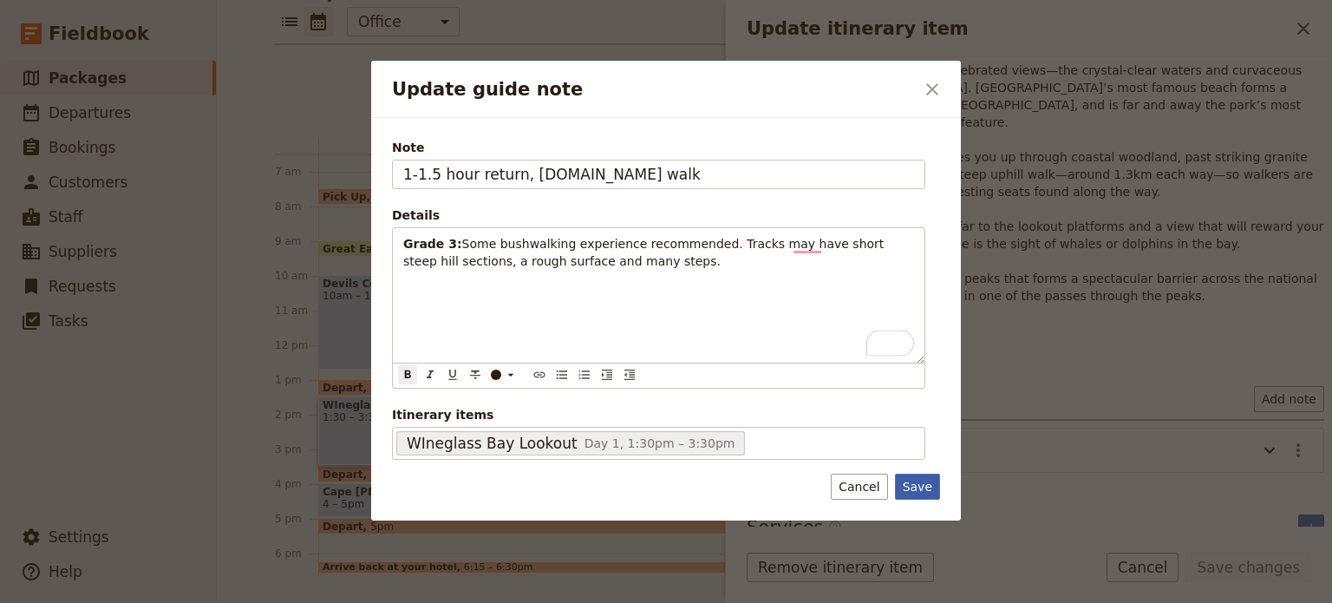
click at [918, 492] on button "Save" at bounding box center [917, 487] width 45 height 26
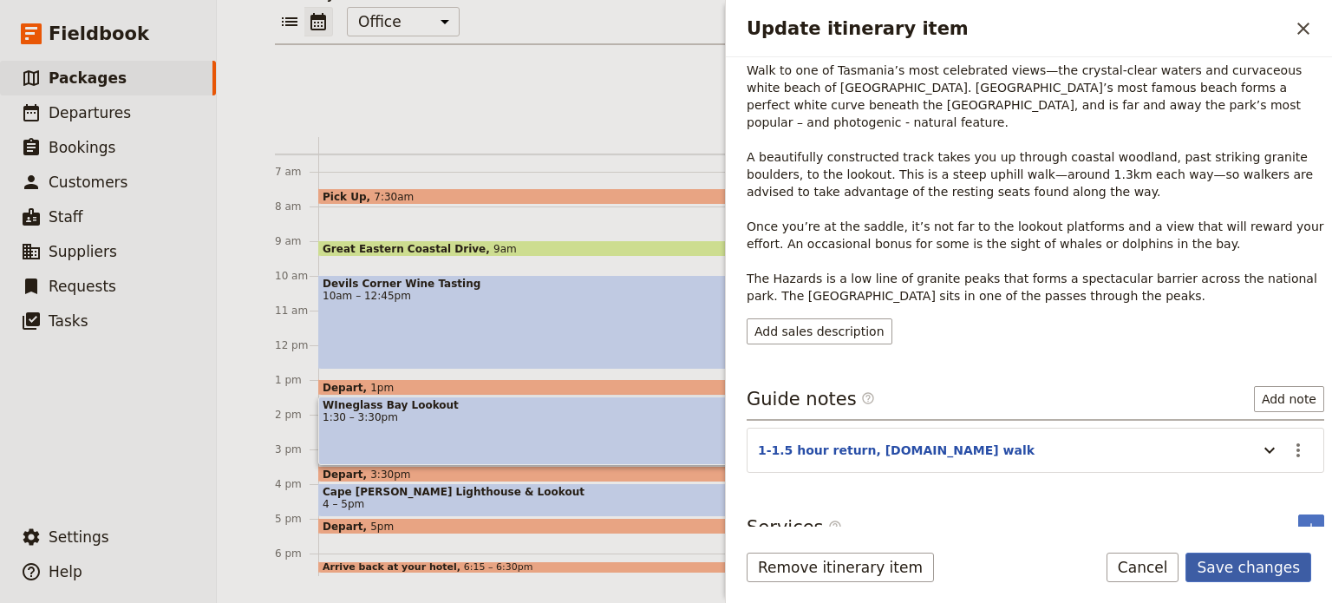
click at [1227, 561] on button "Save changes" at bounding box center [1249, 567] width 126 height 29
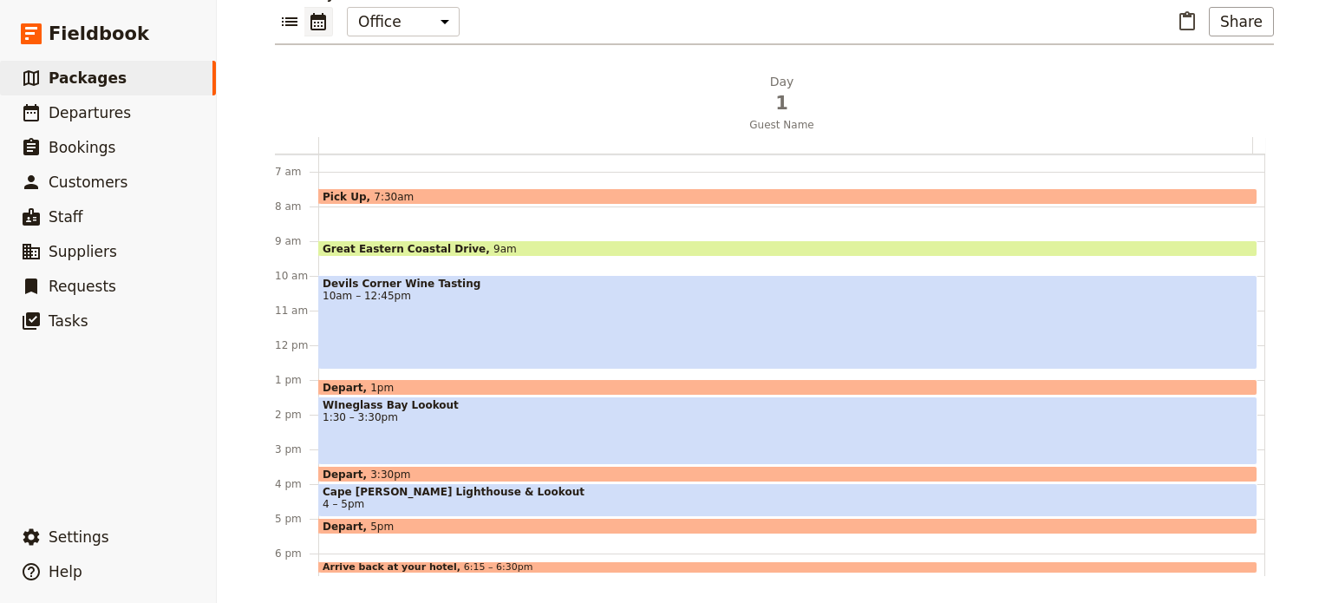
click at [419, 499] on span "4 – 5pm" at bounding box center [788, 504] width 931 height 12
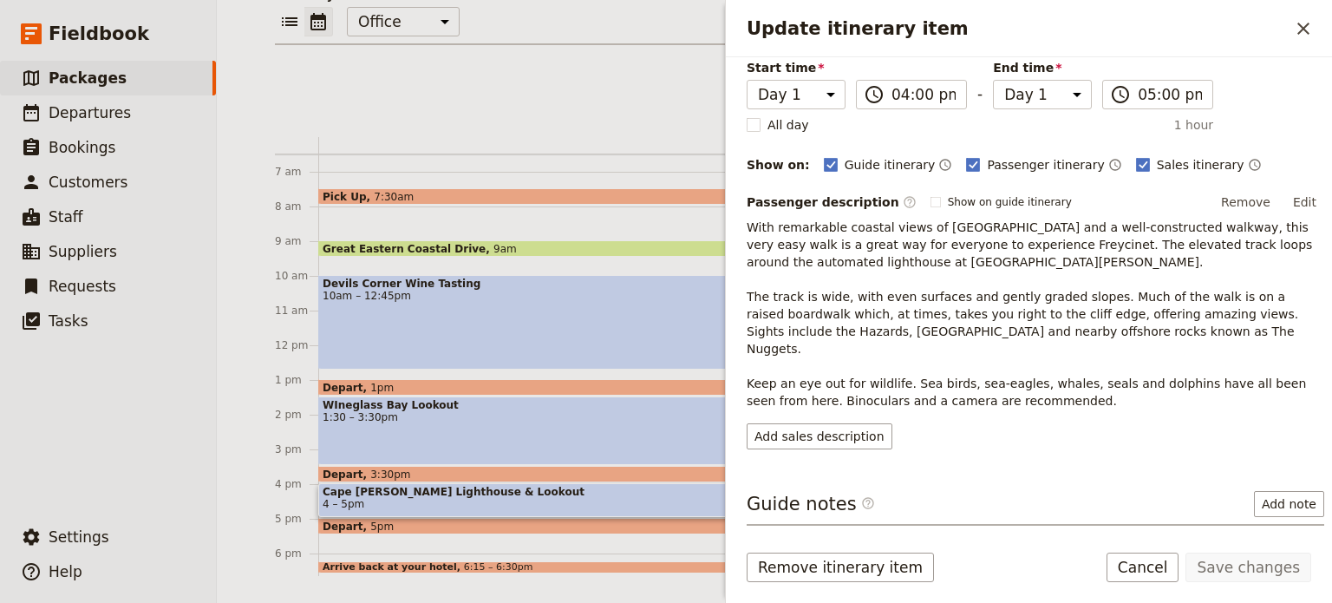
scroll to position [239, 0]
